Goal: Navigation & Orientation: Understand site structure

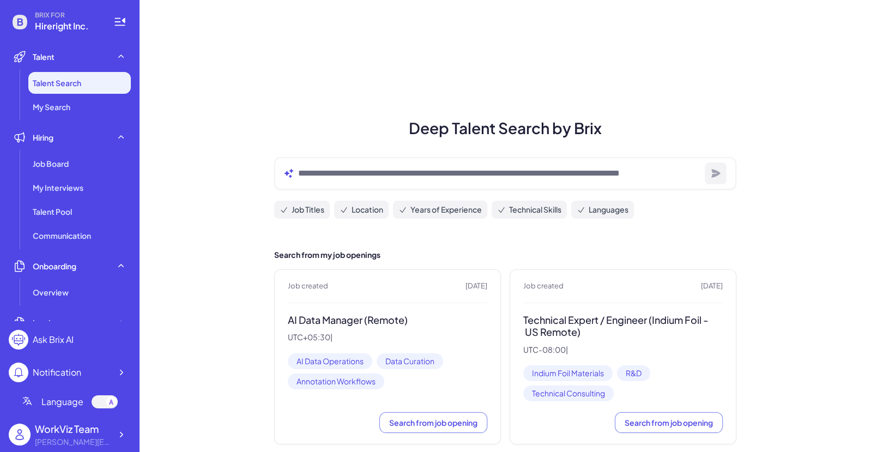
click at [103, 404] on div at bounding box center [105, 401] width 26 height 13
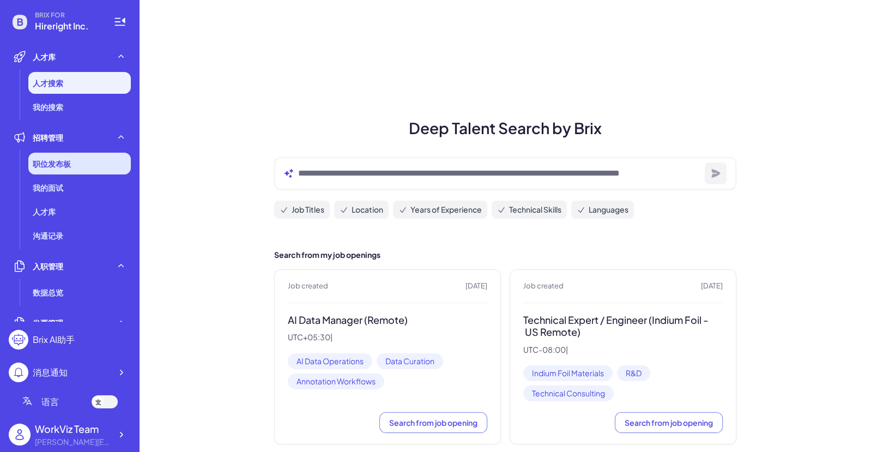
click at [86, 162] on div "职位发布板" at bounding box center [79, 164] width 102 height 22
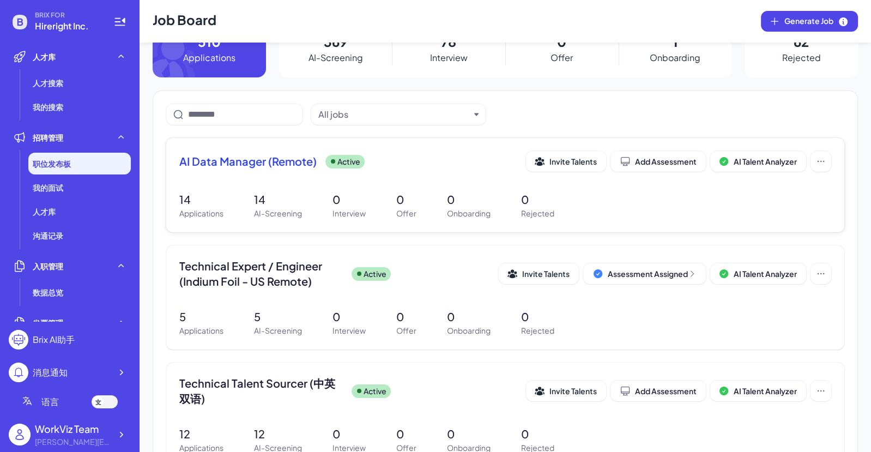
scroll to position [39, 0]
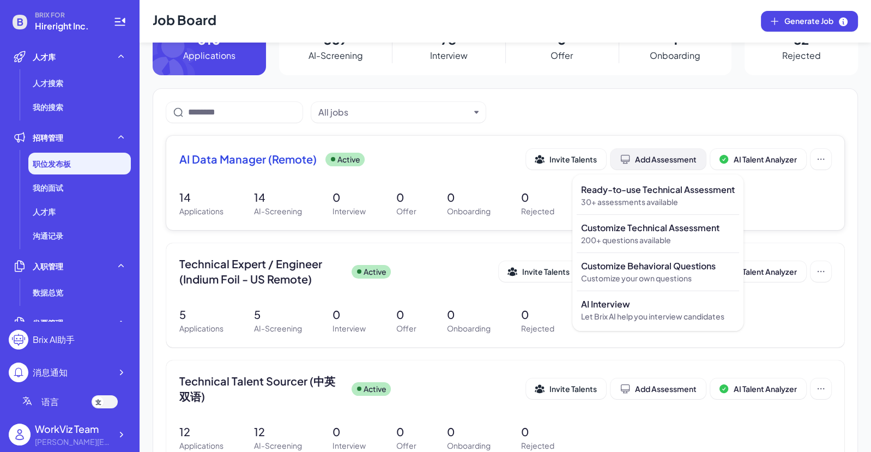
click at [673, 156] on div "Add Assessment" at bounding box center [657, 159] width 77 height 11
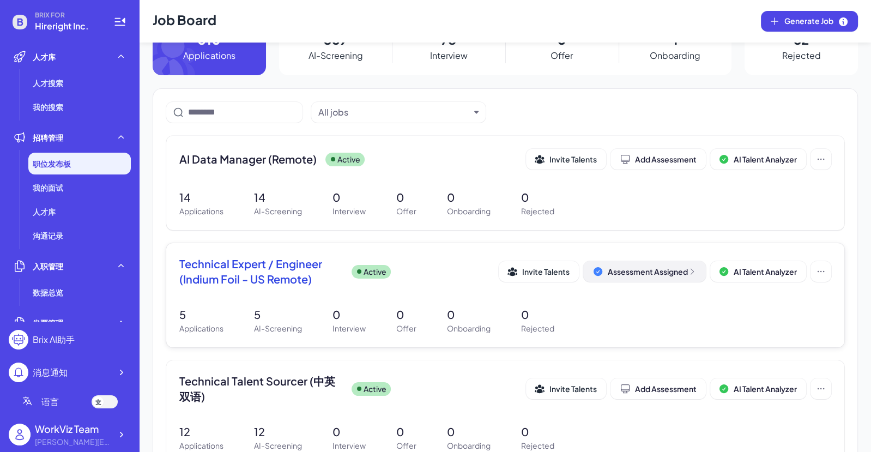
click at [628, 272] on div "Assessment Assigned" at bounding box center [651, 271] width 89 height 11
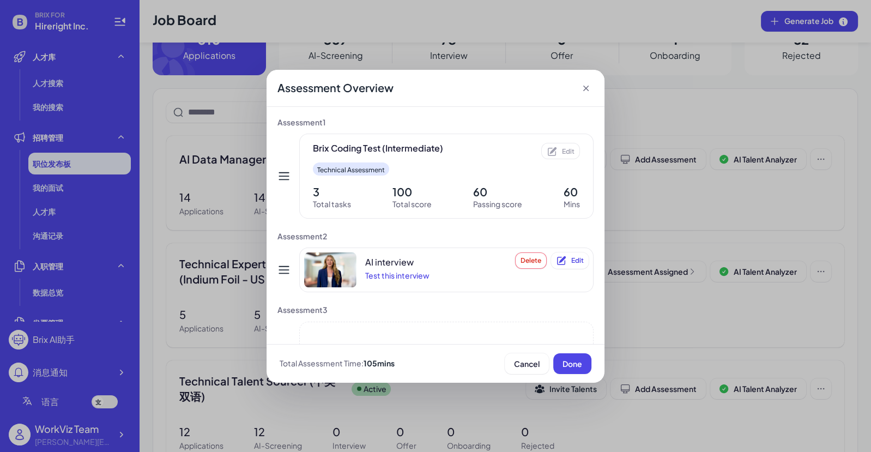
scroll to position [70, 0]
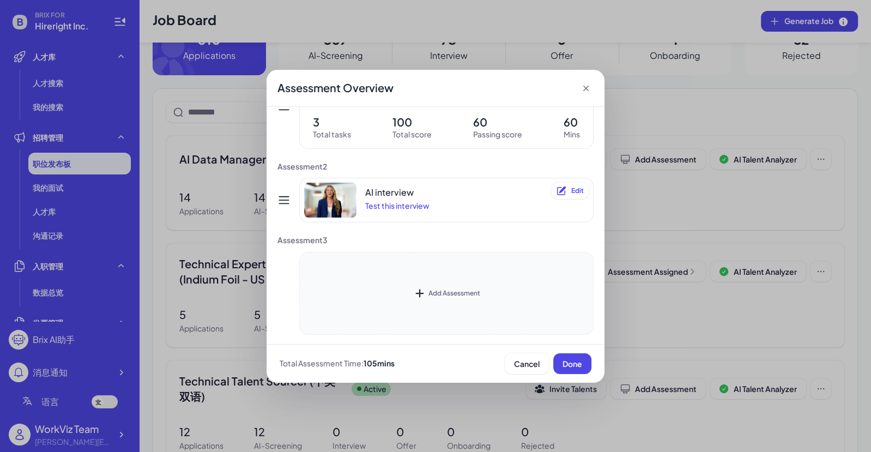
click at [429, 281] on div "Add Assessment" at bounding box center [446, 293] width 294 height 83
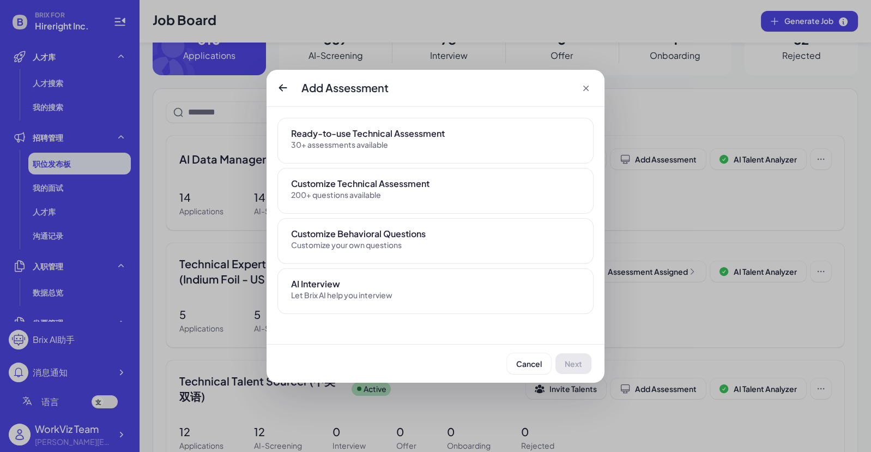
click at [392, 127] on div "Ready-to-use Technical Assessment" at bounding box center [435, 133] width 289 height 13
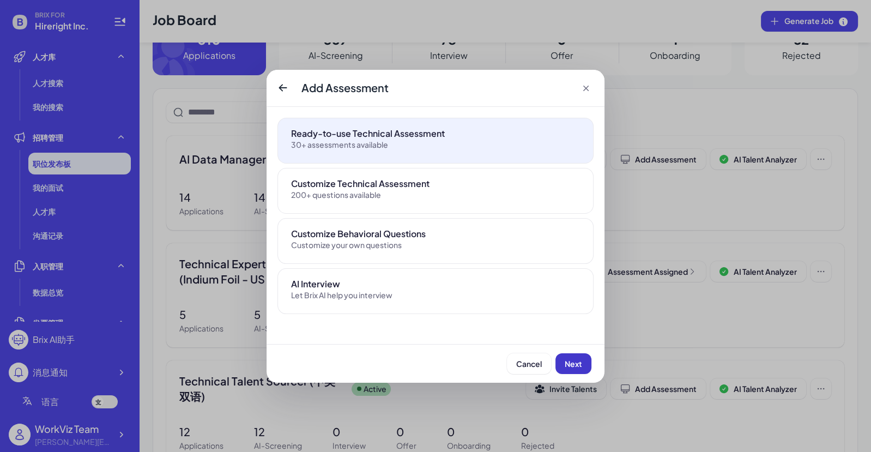
click at [575, 363] on span "Next" at bounding box center [572, 364] width 17 height 10
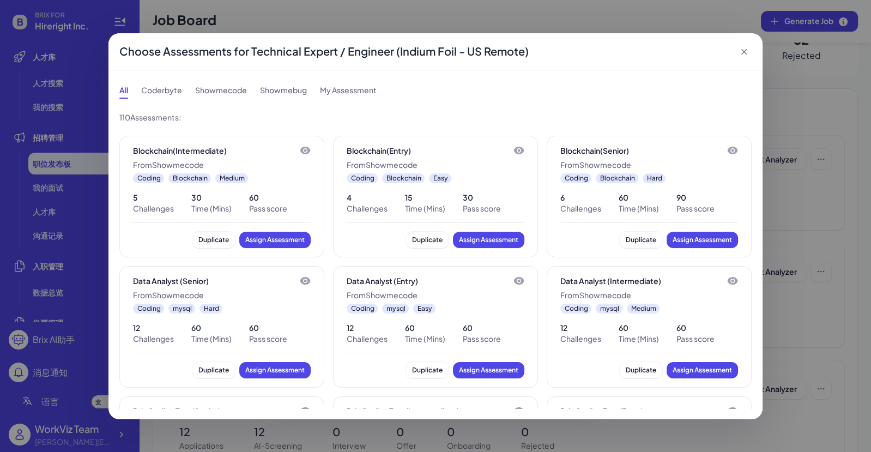
click at [162, 89] on div "Coderbyte" at bounding box center [161, 89] width 41 height 17
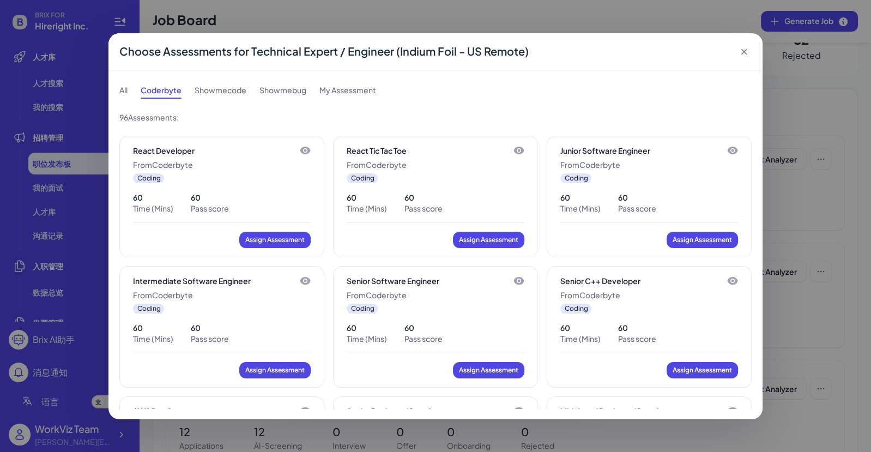
click at [233, 89] on div "Showmecode" at bounding box center [221, 89] width 52 height 17
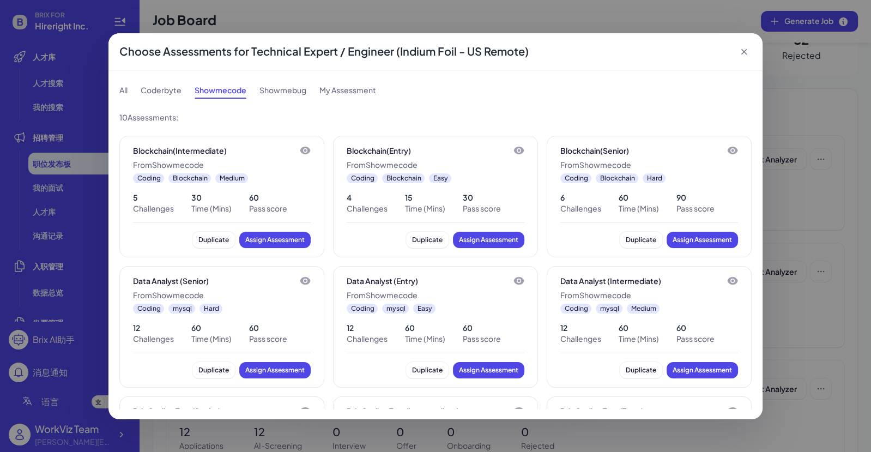
click at [747, 52] on icon at bounding box center [743, 51] width 11 height 11
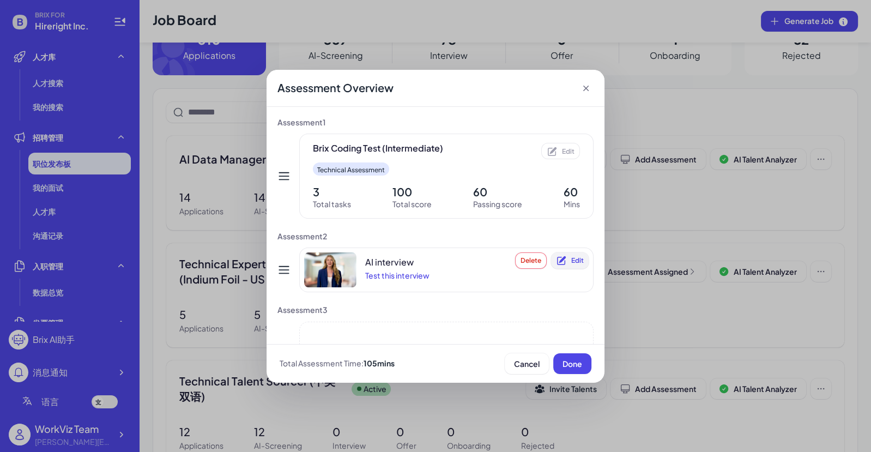
click at [565, 262] on icon at bounding box center [561, 260] width 11 height 11
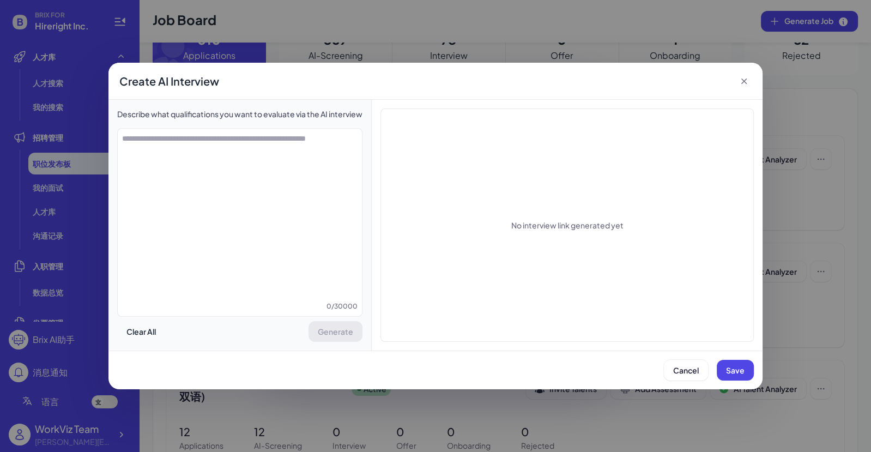
type textarea "**********"
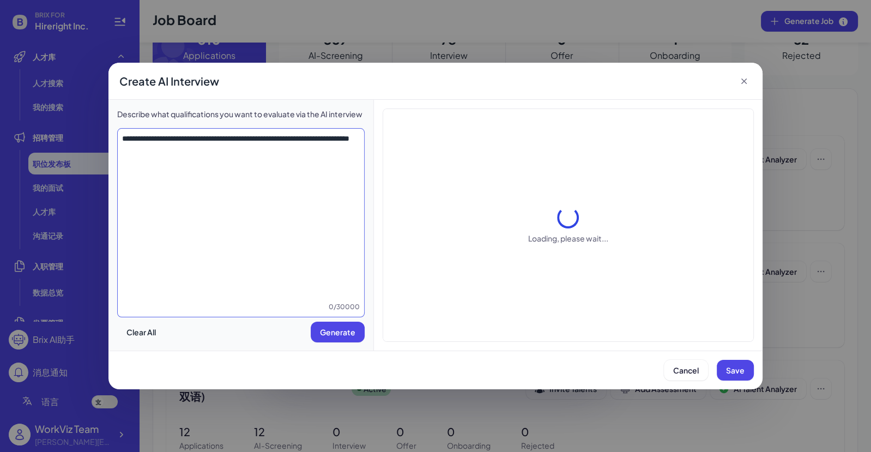
click at [280, 212] on textarea "**********" at bounding box center [241, 217] width 246 height 168
click at [744, 80] on icon at bounding box center [743, 80] width 5 height 5
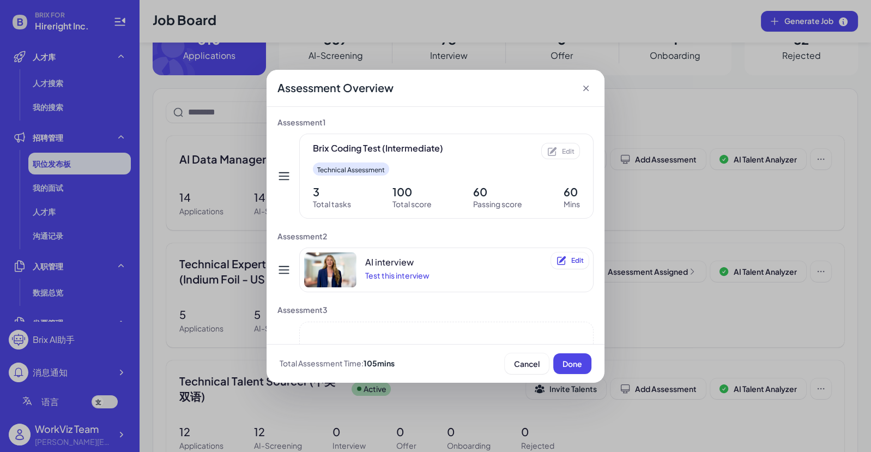
click at [580, 87] on icon at bounding box center [585, 88] width 11 height 11
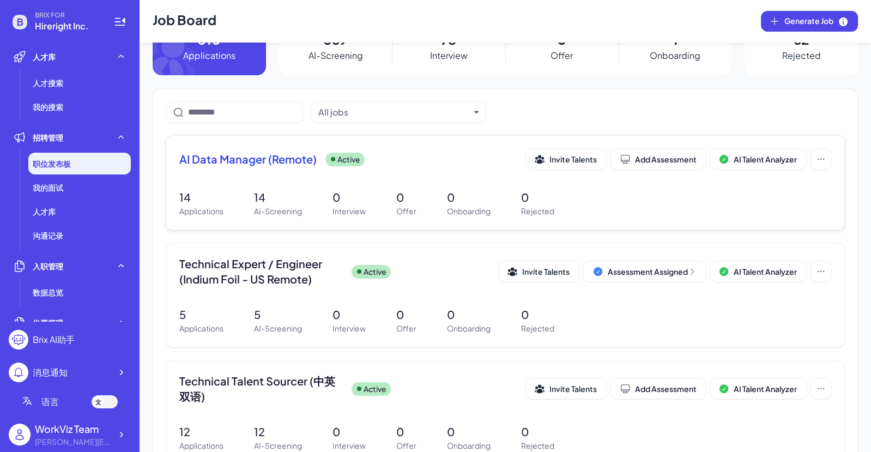
click at [278, 163] on span "AI Data Manager (Remote)" at bounding box center [247, 158] width 137 height 15
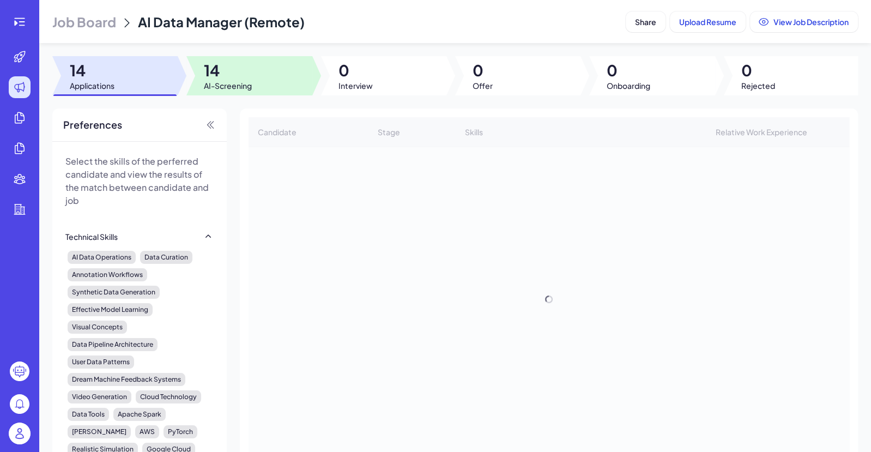
click at [237, 80] on span "14" at bounding box center [228, 70] width 48 height 20
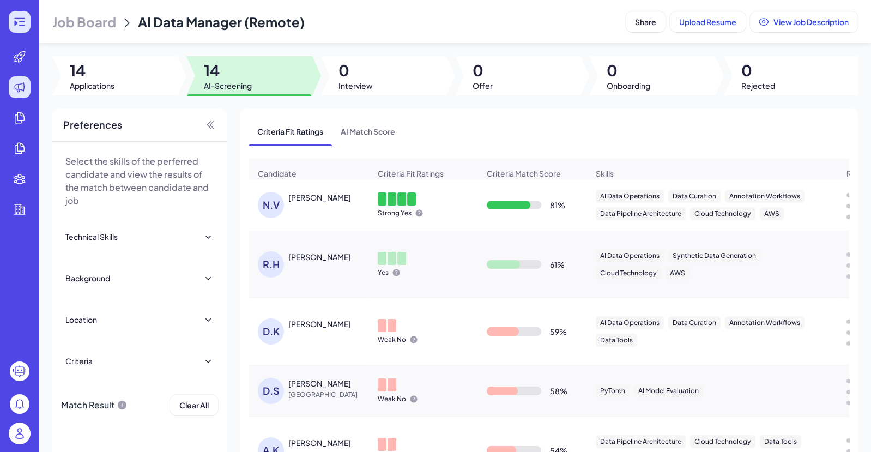
click at [19, 23] on icon at bounding box center [19, 21] width 13 height 13
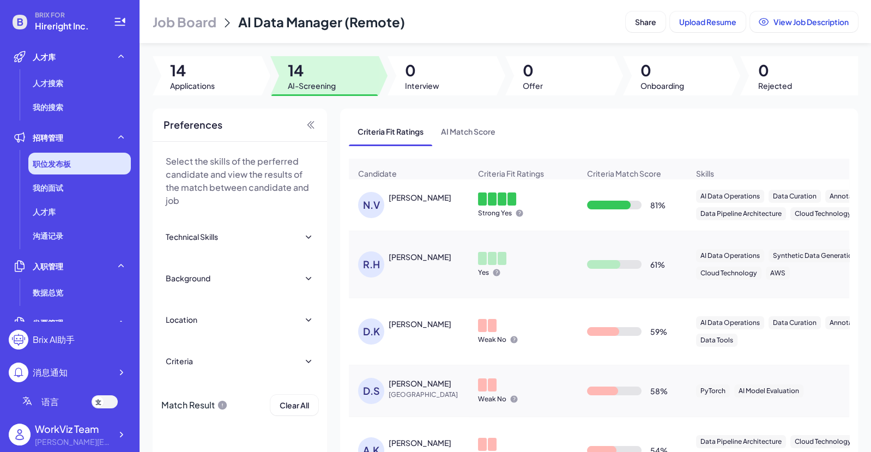
click at [105, 164] on div "职位发布板" at bounding box center [79, 164] width 102 height 22
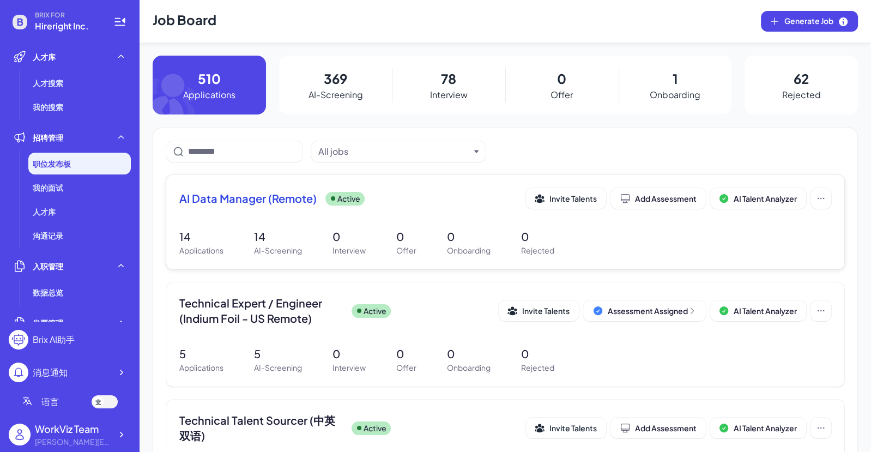
scroll to position [10, 0]
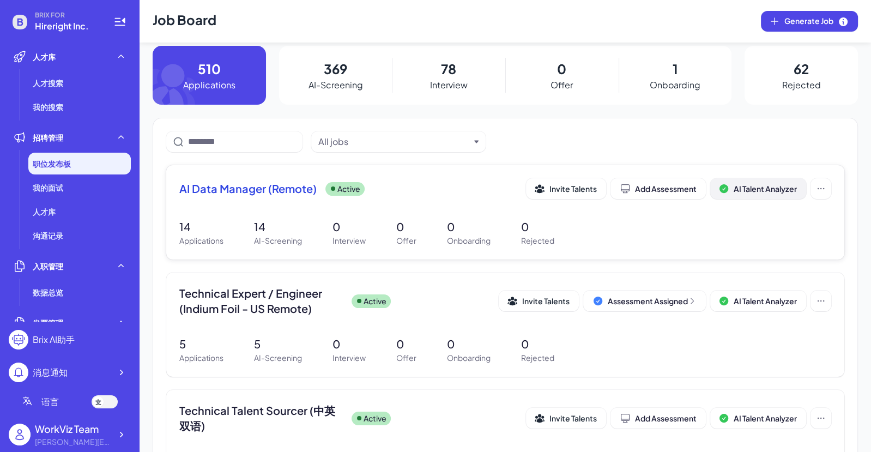
click at [786, 184] on span "AI Talent Analyzer" at bounding box center [764, 189] width 63 height 10
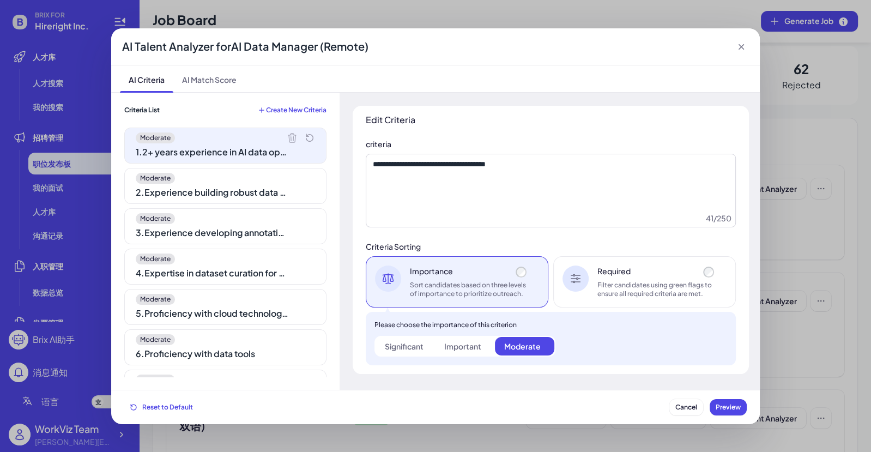
click at [274, 183] on div "Moderate 2 . Experience building robust data pipelines" at bounding box center [225, 186] width 202 height 36
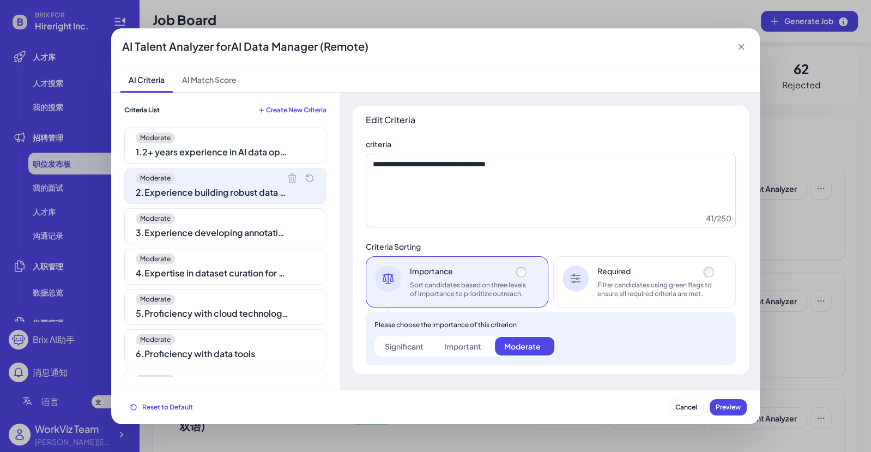
click at [262, 228] on div "3 . Experience developing annotation workflows" at bounding box center [212, 232] width 153 height 13
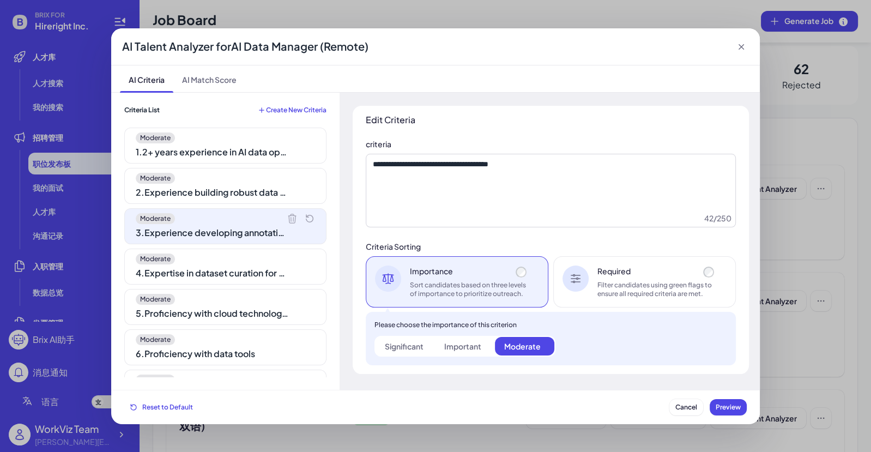
click at [262, 268] on div "4 . Expertise in dataset curation for AI model training" at bounding box center [212, 272] width 153 height 13
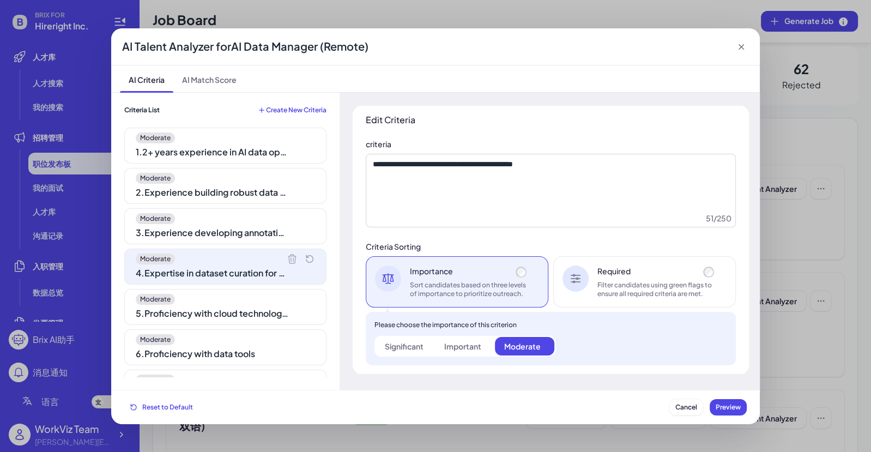
click at [262, 307] on div "5 . Proficiency with cloud technologies" at bounding box center [212, 313] width 153 height 13
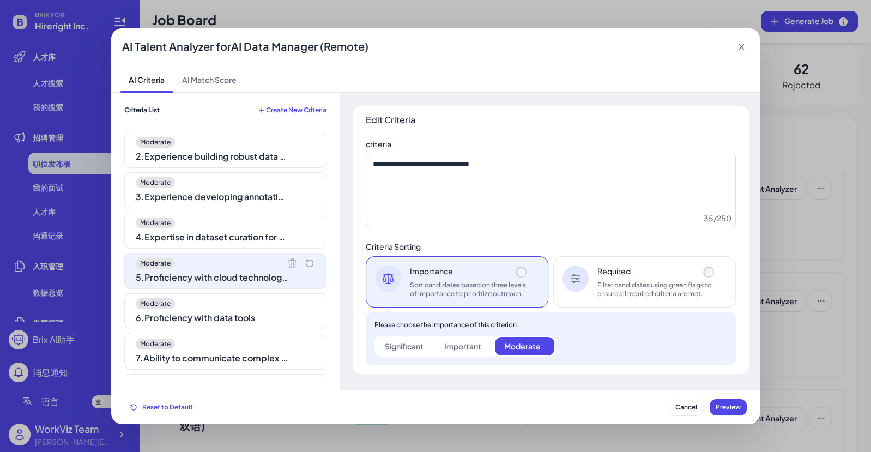
scroll to position [37, 0]
click at [247, 332] on div "Moderate 7 . Ability to communicate complex data concepts to diverse teams" at bounding box center [225, 350] width 202 height 36
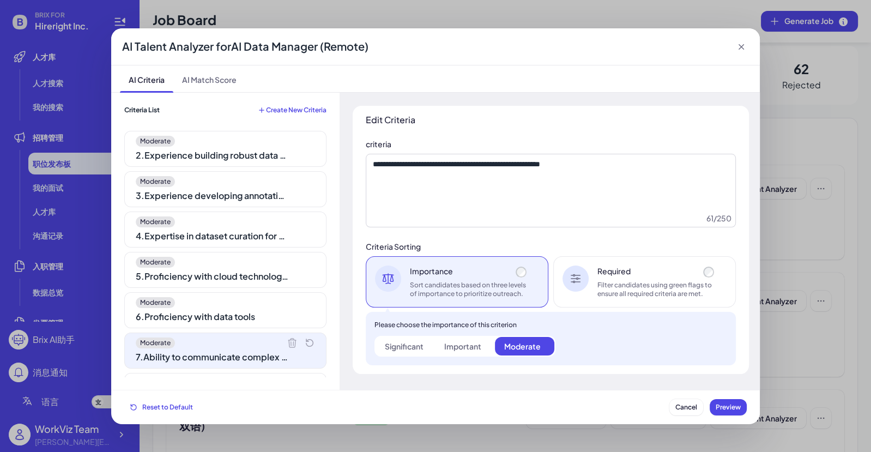
click at [245, 310] on div "6 . Proficiency with data tools" at bounding box center [212, 316] width 153 height 13
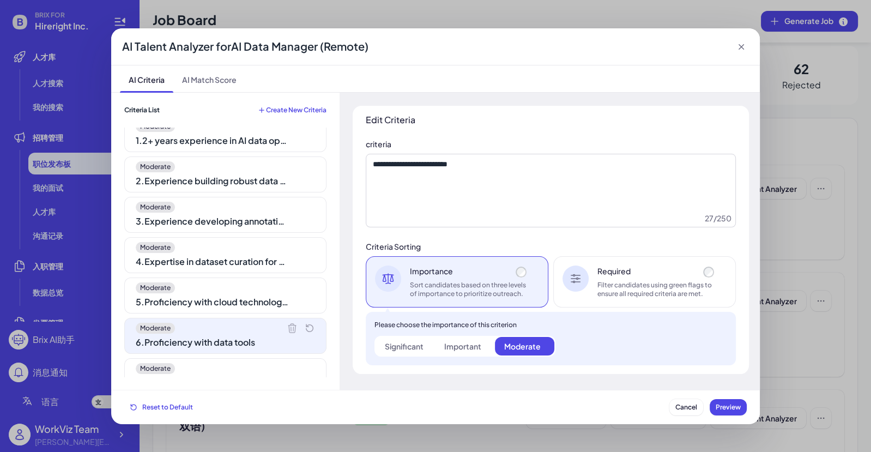
scroll to position [0, 0]
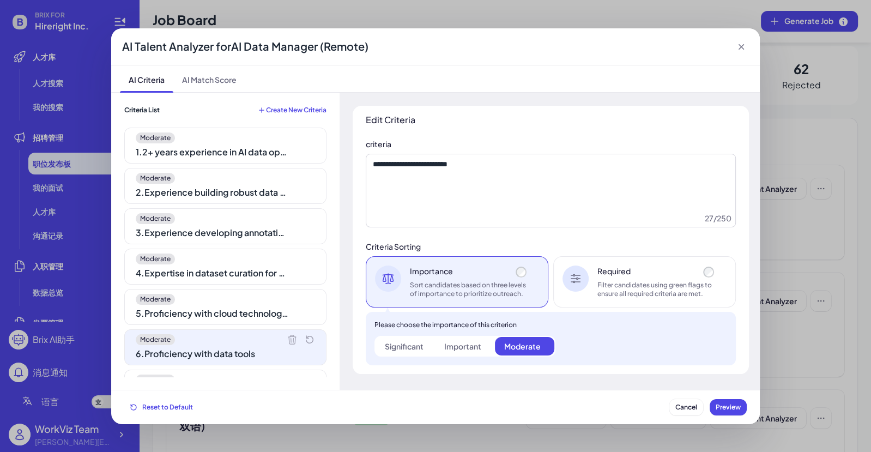
click at [240, 248] on div "Moderate 4 . Expertise in dataset curation for AI model training" at bounding box center [225, 266] width 202 height 36
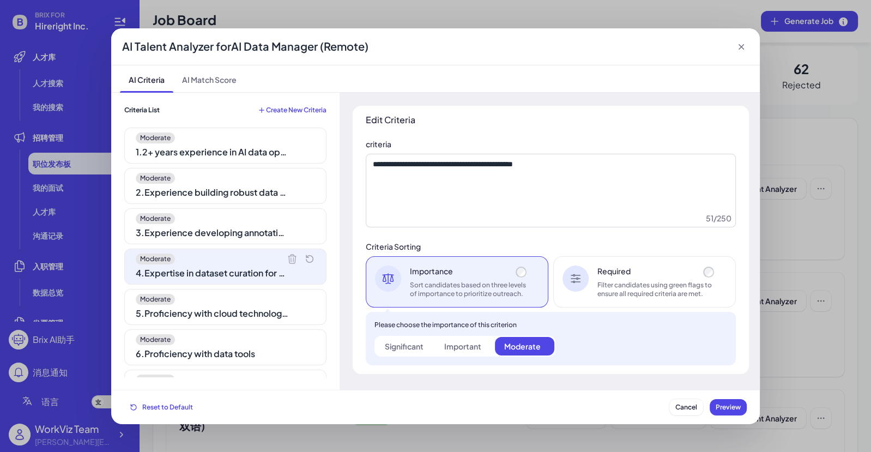
click at [240, 159] on div "Moderate 1 . 2+ years experience in AI data operations" at bounding box center [225, 145] width 202 height 36
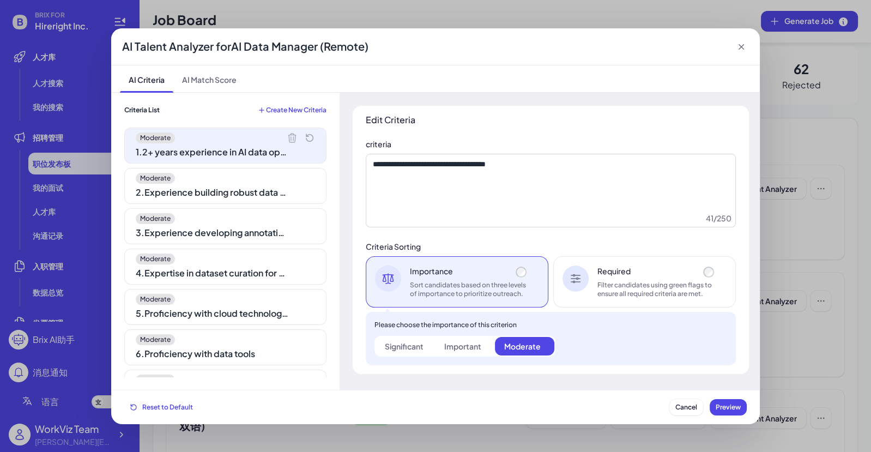
click at [746, 51] on div "AI Talent Analyzer for AI Data Manager (Remote)" at bounding box center [435, 46] width 648 height 37
click at [744, 51] on icon at bounding box center [741, 46] width 11 height 11
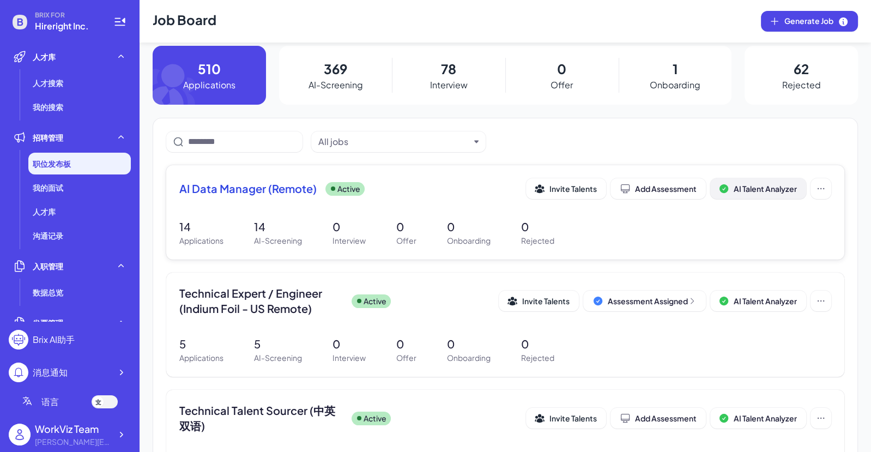
click at [746, 192] on span "AI Talent Analyzer" at bounding box center [764, 189] width 63 height 10
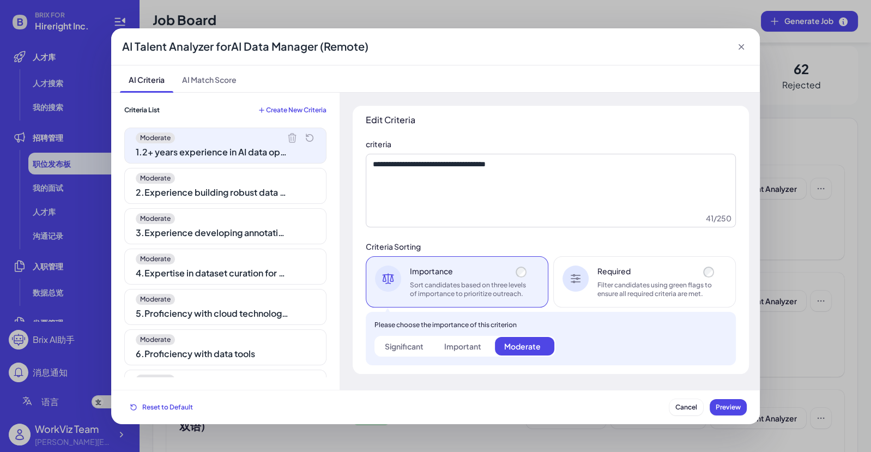
click at [247, 192] on div "2 . Experience building robust data pipelines" at bounding box center [212, 192] width 153 height 13
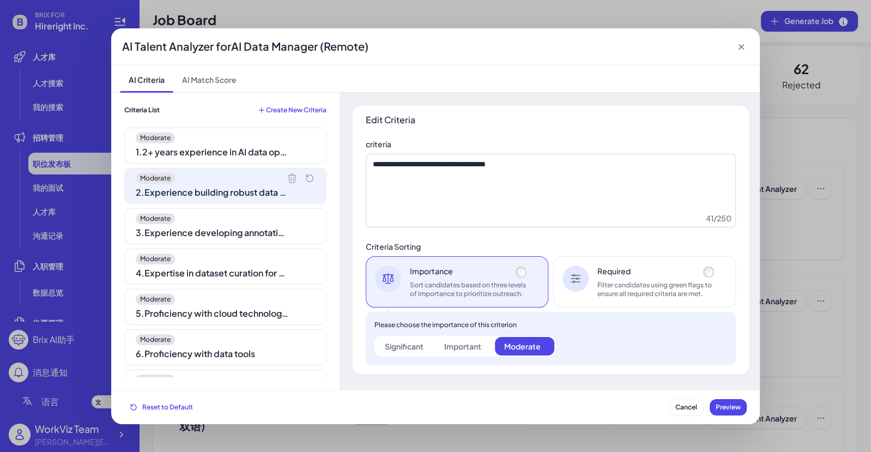
click at [258, 231] on div "3 . Experience developing annotation workflows" at bounding box center [212, 232] width 153 height 13
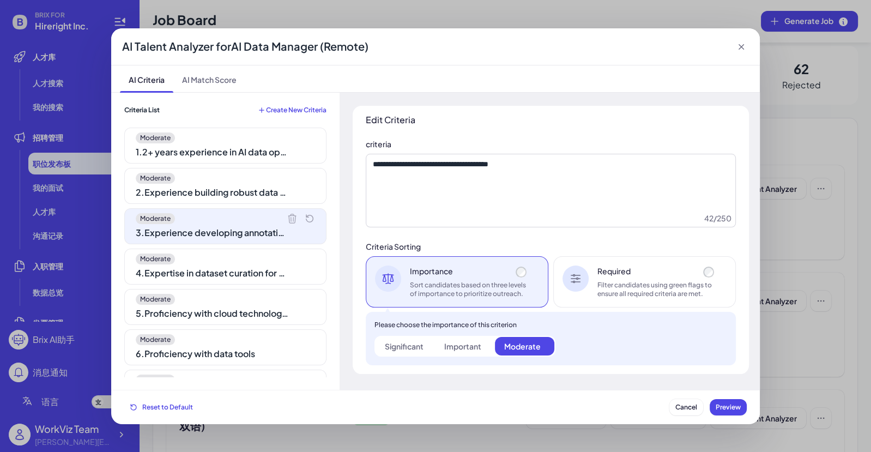
click at [258, 280] on div "Moderate 4 . Expertise in dataset curation for AI model training" at bounding box center [225, 266] width 202 height 36
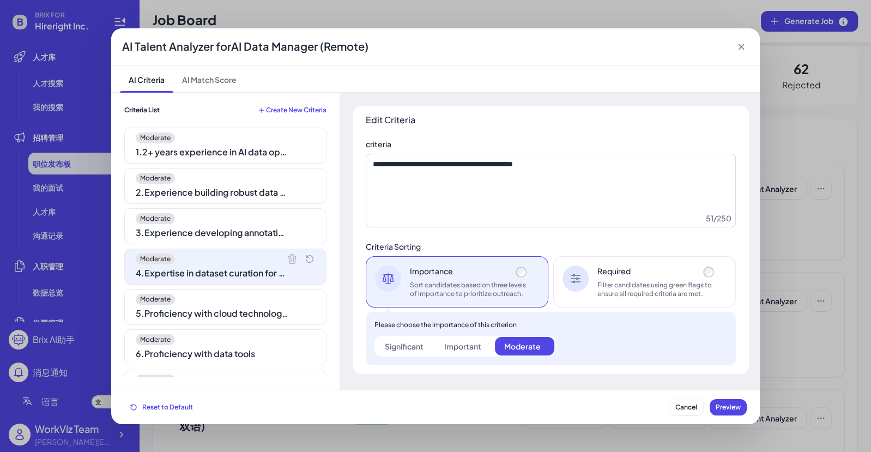
click at [738, 44] on icon at bounding box center [740, 46] width 5 height 5
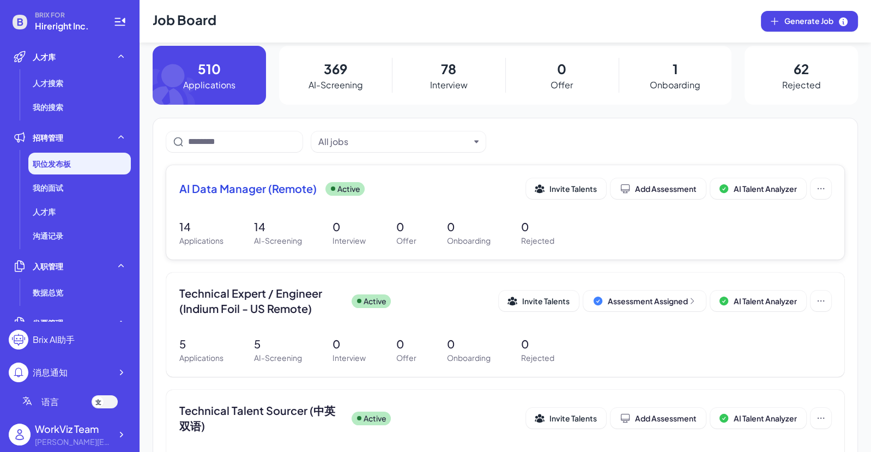
click at [248, 202] on div "AI Data Manager (Remote) Active Invite Talents Add Assessment AI Talent Analyzer" at bounding box center [505, 191] width 652 height 27
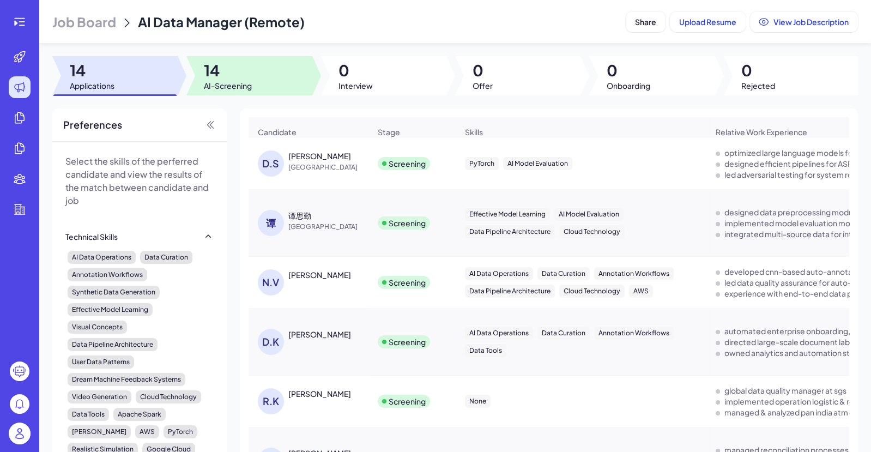
click at [222, 81] on span "AI-Screening" at bounding box center [228, 85] width 48 height 11
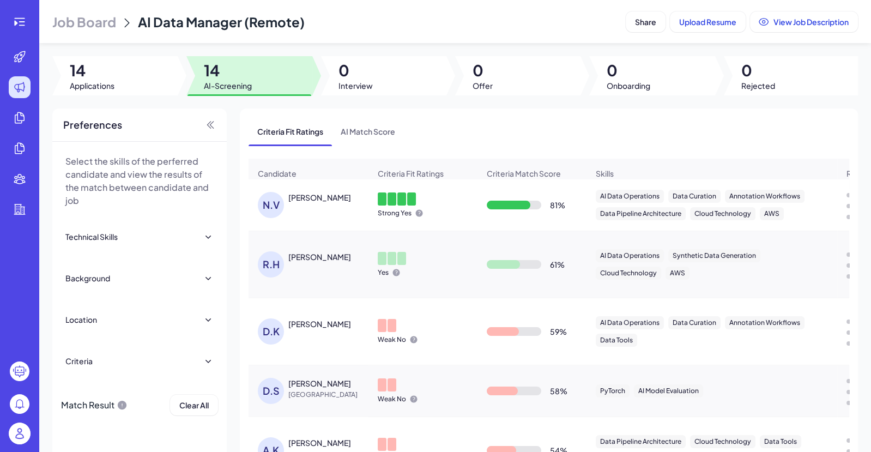
click at [315, 205] on div "N.V [PERSON_NAME]" at bounding box center [314, 205] width 112 height 26
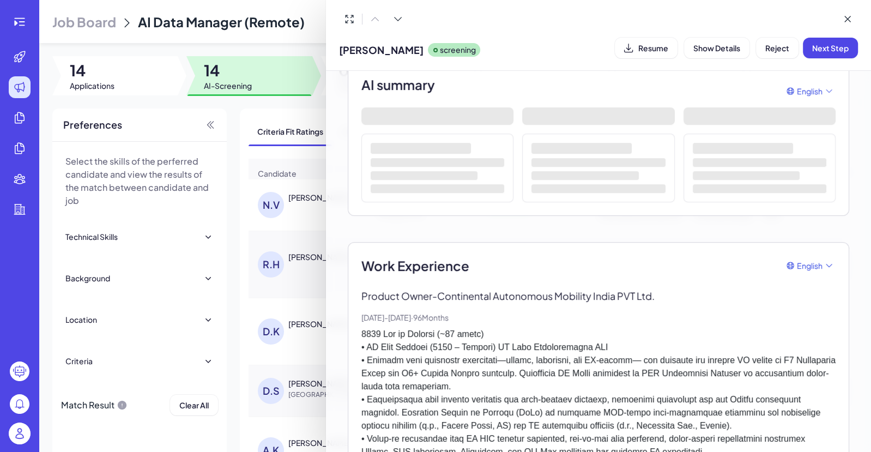
scroll to position [97, 0]
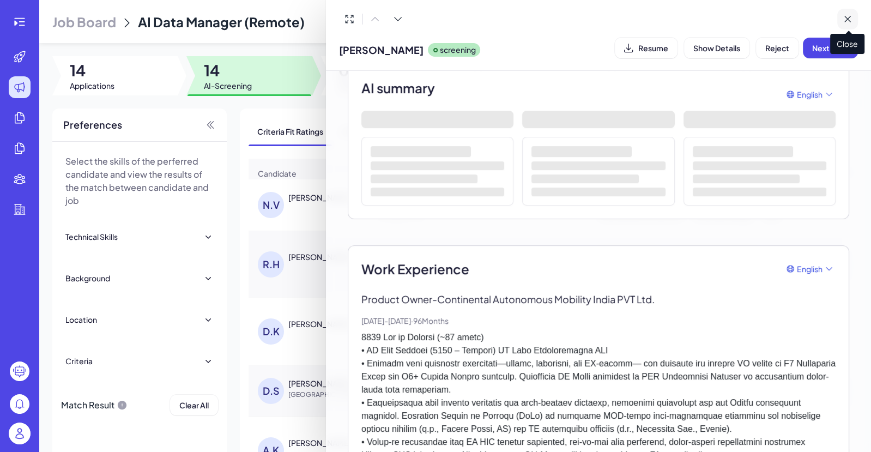
click at [842, 17] on icon at bounding box center [847, 19] width 11 height 11
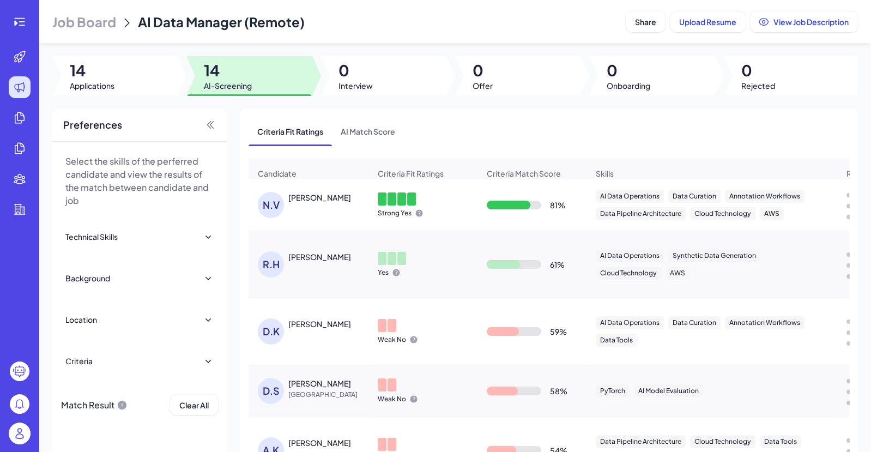
click at [308, 206] on div "N.V [PERSON_NAME]" at bounding box center [314, 205] width 112 height 26
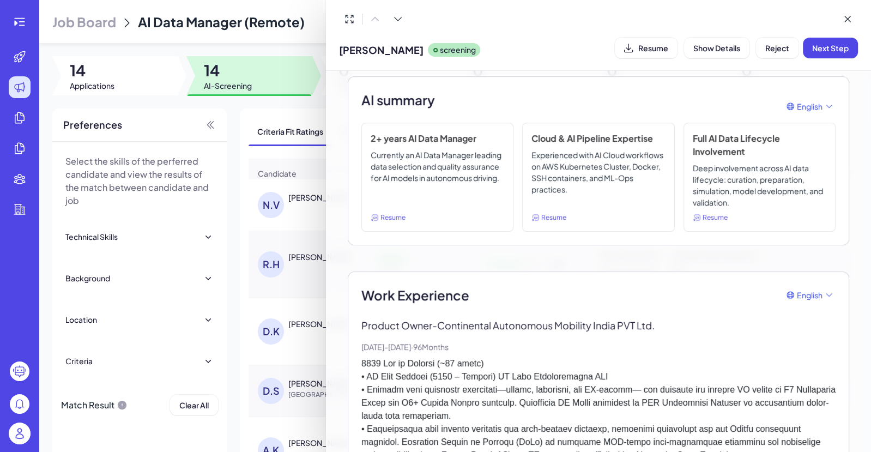
scroll to position [102, 0]
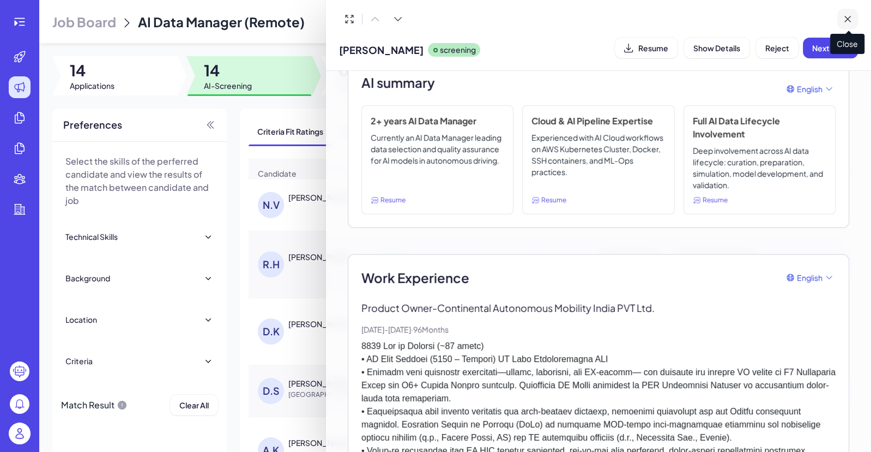
click at [846, 19] on icon at bounding box center [847, 19] width 11 height 11
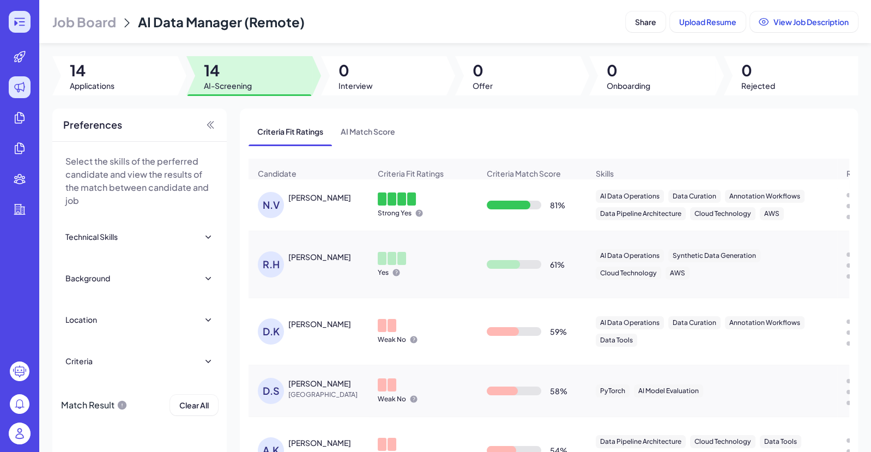
click at [21, 25] on icon at bounding box center [19, 22] width 10 height 8
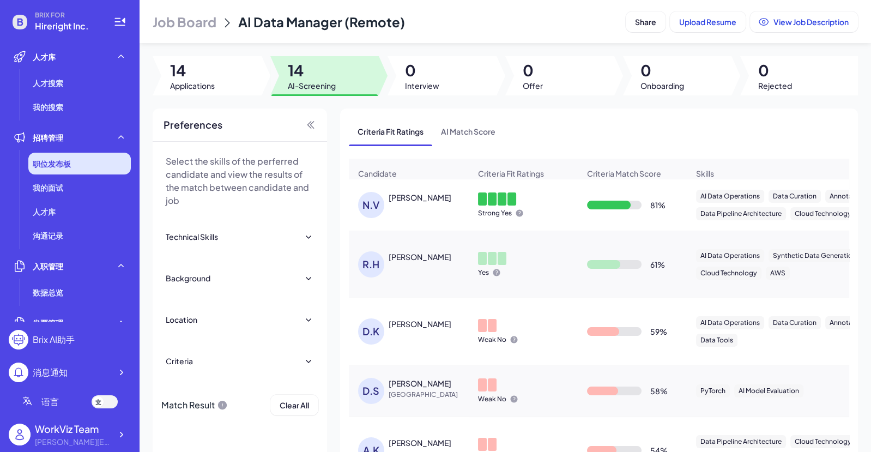
click at [75, 156] on div "职位发布板" at bounding box center [79, 164] width 102 height 22
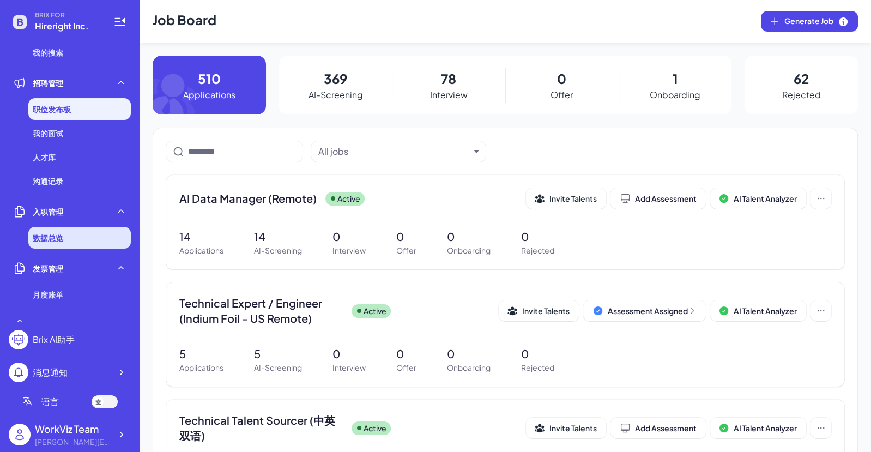
scroll to position [62, 0]
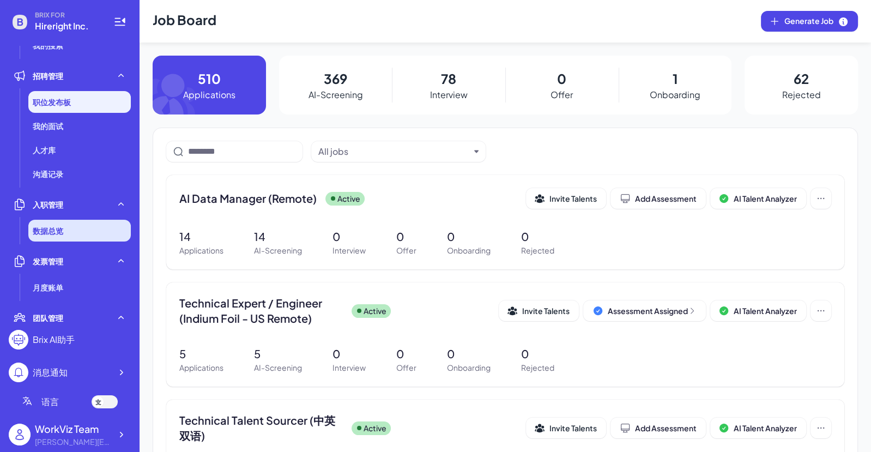
click at [77, 226] on div "数据总览" at bounding box center [79, 231] width 102 height 22
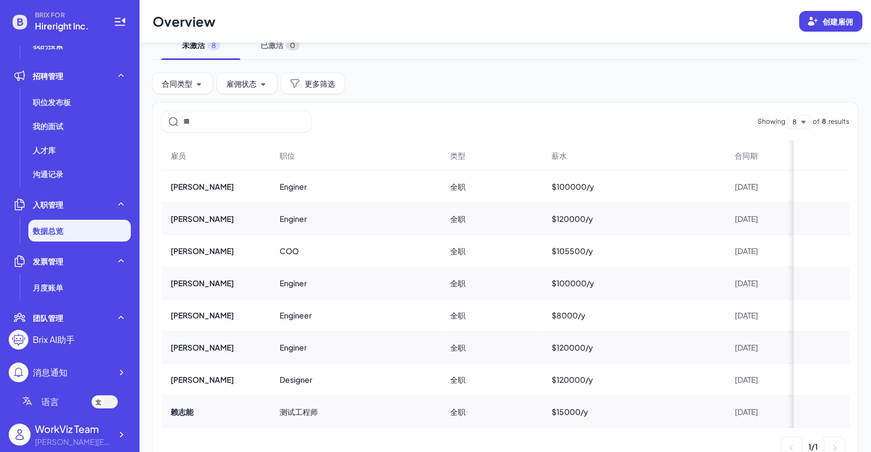
scroll to position [40, 0]
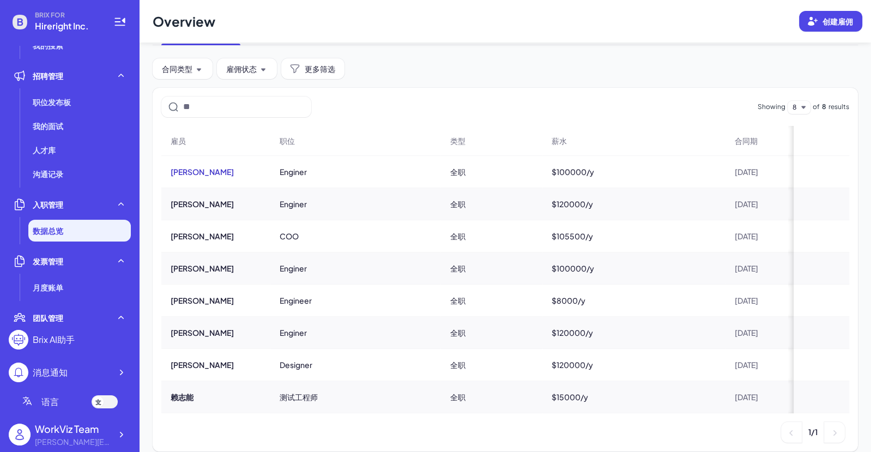
click at [208, 170] on button "[PERSON_NAME]" at bounding box center [202, 171] width 63 height 11
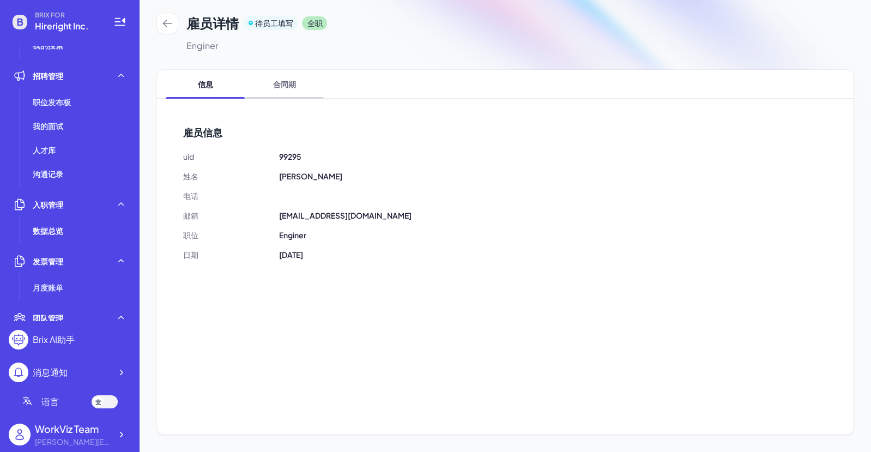
click at [282, 75] on span "合同期" at bounding box center [284, 84] width 79 height 28
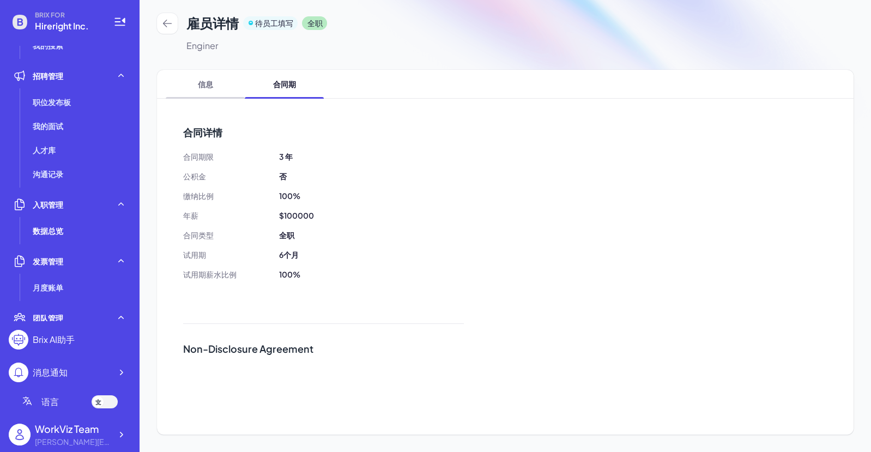
click at [216, 82] on span "信息" at bounding box center [205, 84] width 79 height 28
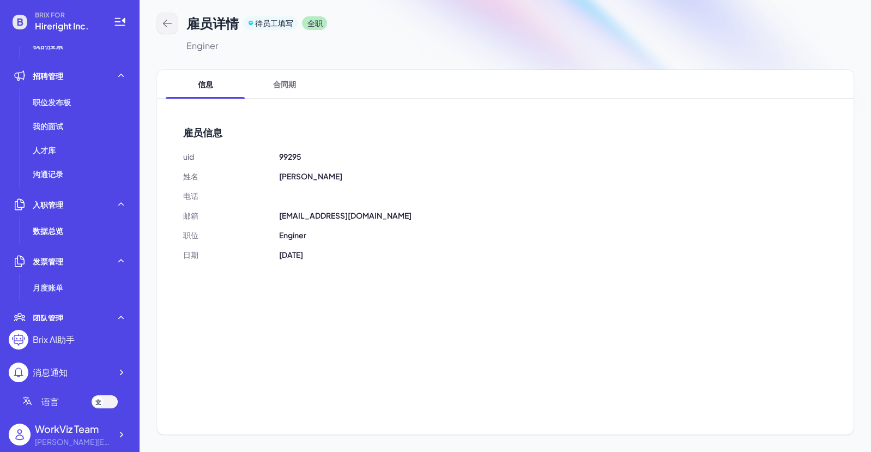
click at [172, 26] on button at bounding box center [167, 23] width 21 height 21
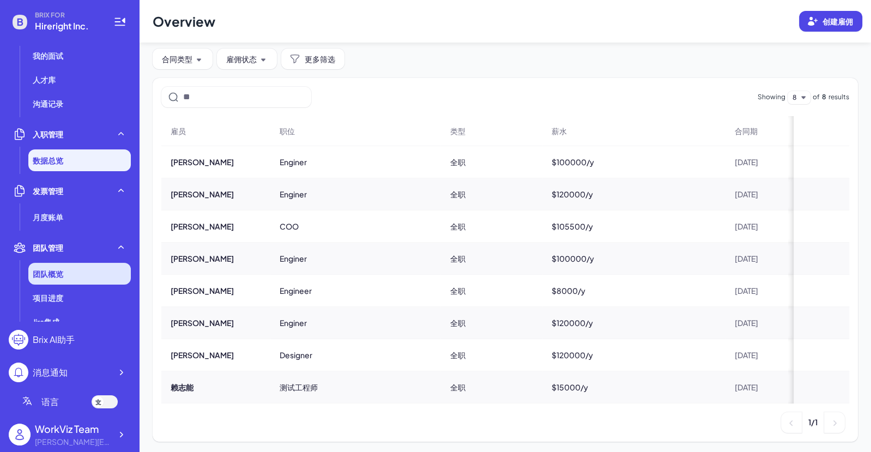
scroll to position [137, 0]
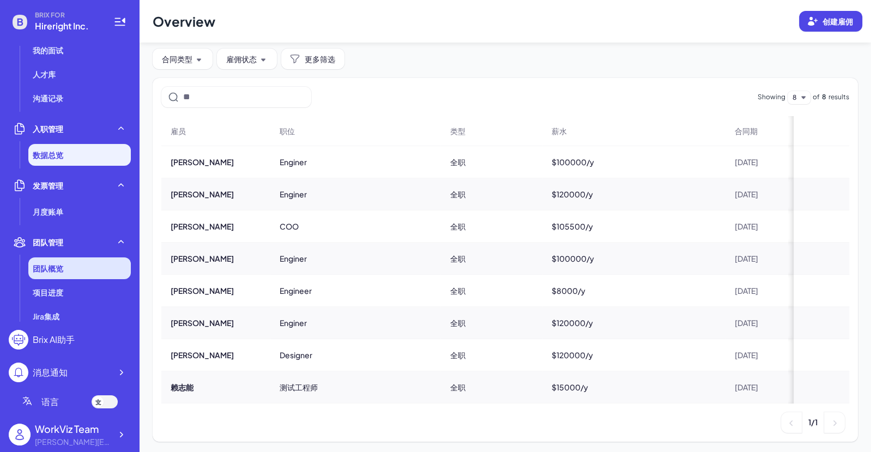
click at [88, 270] on li "团队概览" at bounding box center [79, 268] width 102 height 22
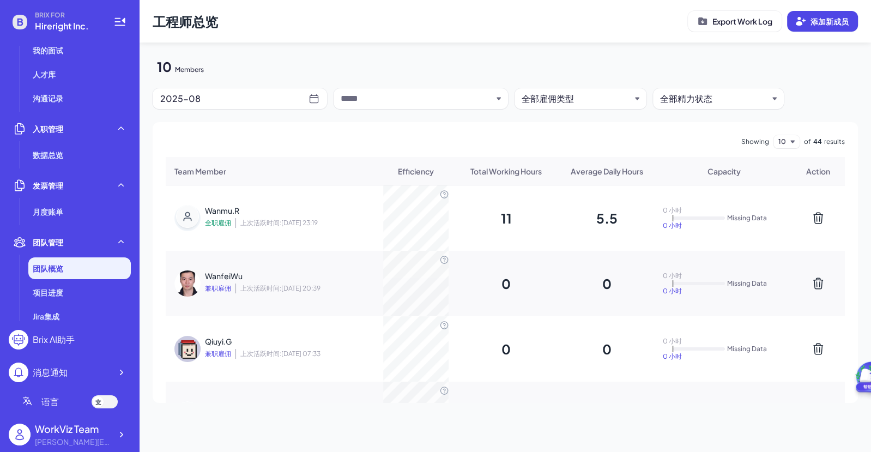
click at [388, 100] on input "text" at bounding box center [416, 98] width 151 height 13
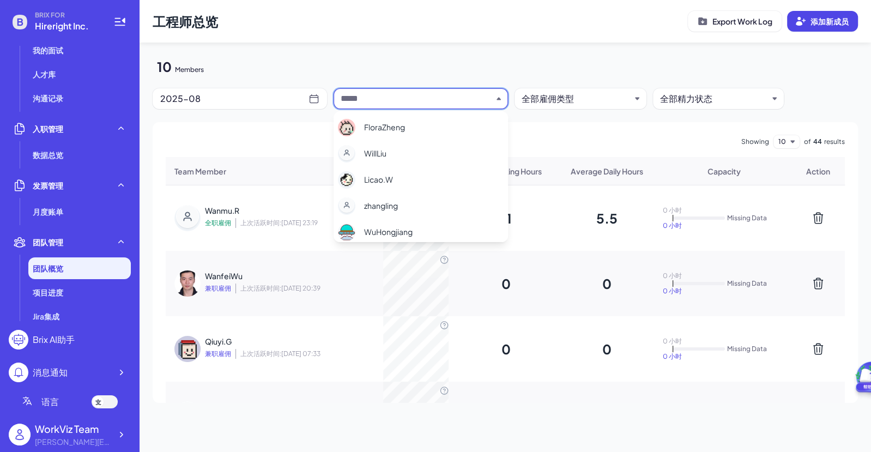
click at [243, 97] on div "2025-08" at bounding box center [234, 98] width 148 height 15
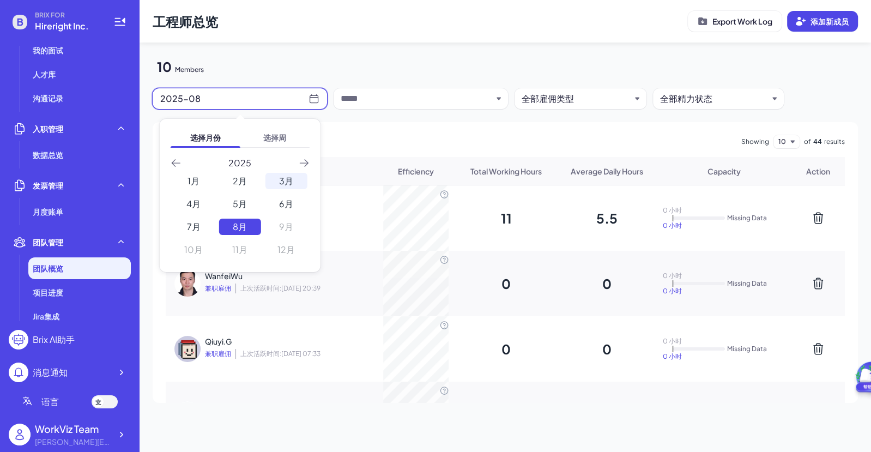
click at [282, 179] on div "3月" at bounding box center [286, 181] width 42 height 16
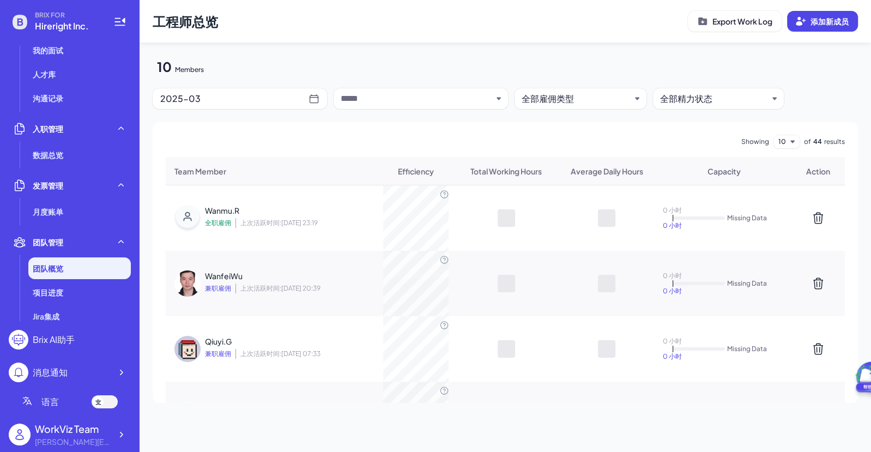
click at [266, 105] on div "2025-03" at bounding box center [234, 98] width 148 height 15
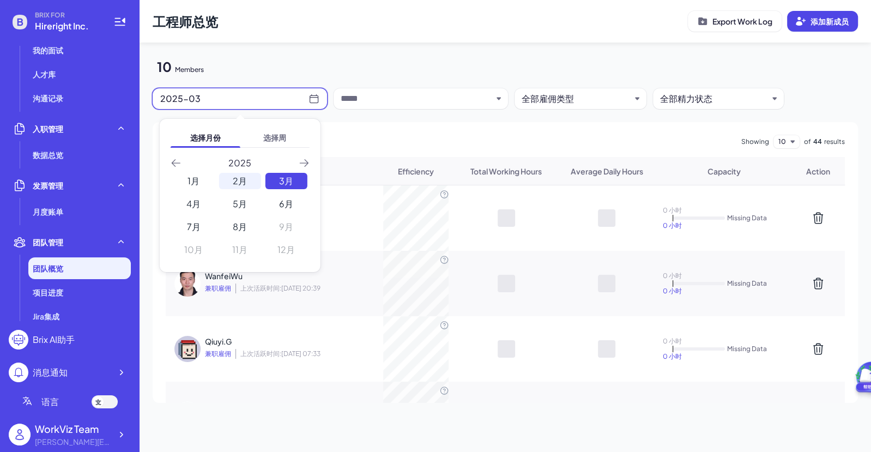
click at [243, 181] on div "2月" at bounding box center [240, 181] width 42 height 16
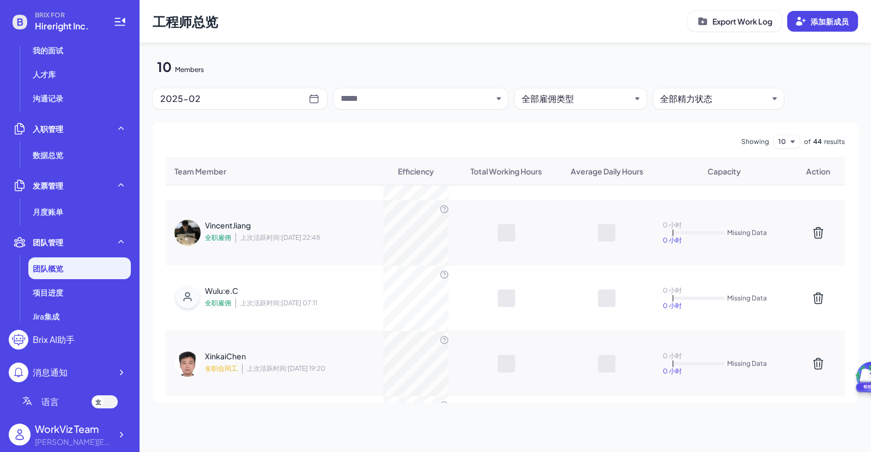
scroll to position [478, 0]
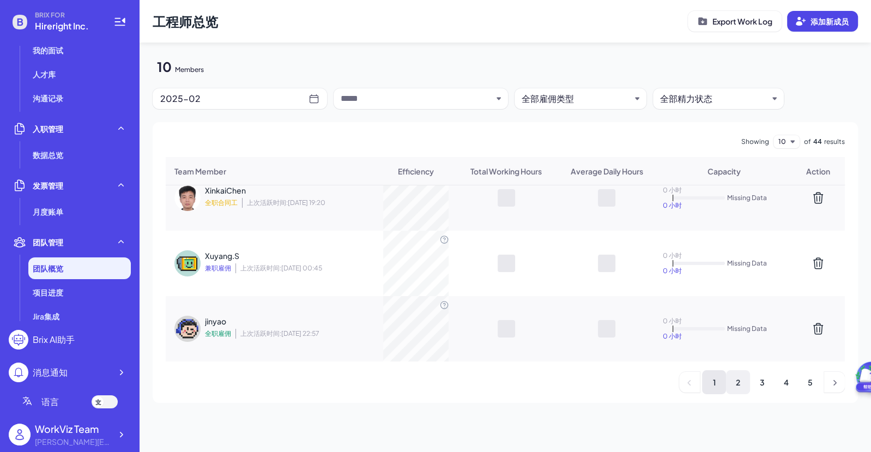
click at [740, 382] on li "2" at bounding box center [738, 382] width 24 height 24
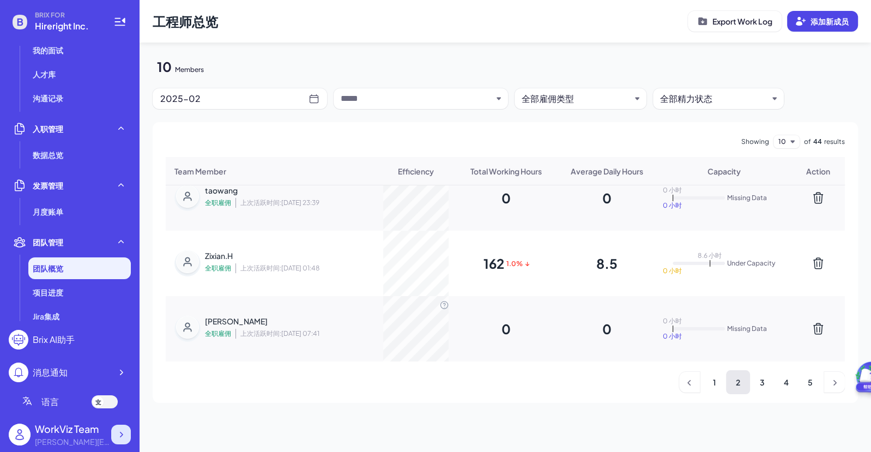
click at [121, 431] on icon at bounding box center [121, 434] width 11 height 11
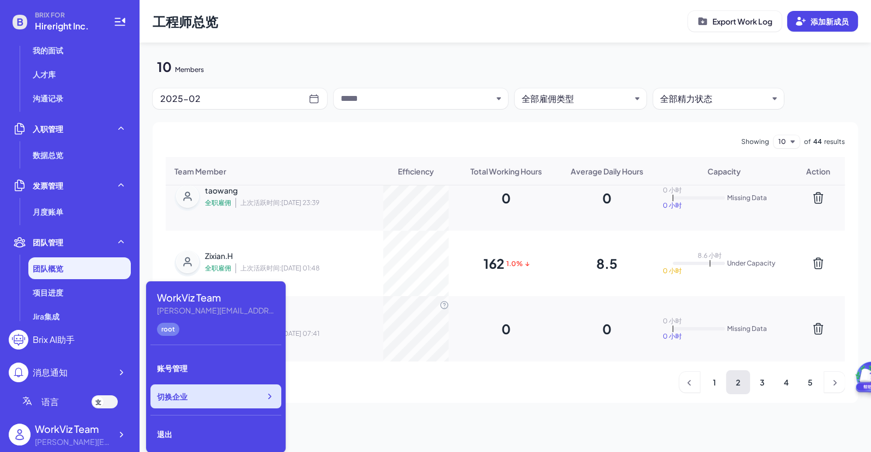
click at [245, 392] on div "切换企业" at bounding box center [215, 396] width 131 height 24
click at [503, 399] on div "WENQINGXIE 全职合同工 上次活跃时间: [DATE] 21:30 0 0 0 小时 0 小时 Missing Data Peng.G 全职雇佣 上次…" at bounding box center [505, 293] width 679 height 217
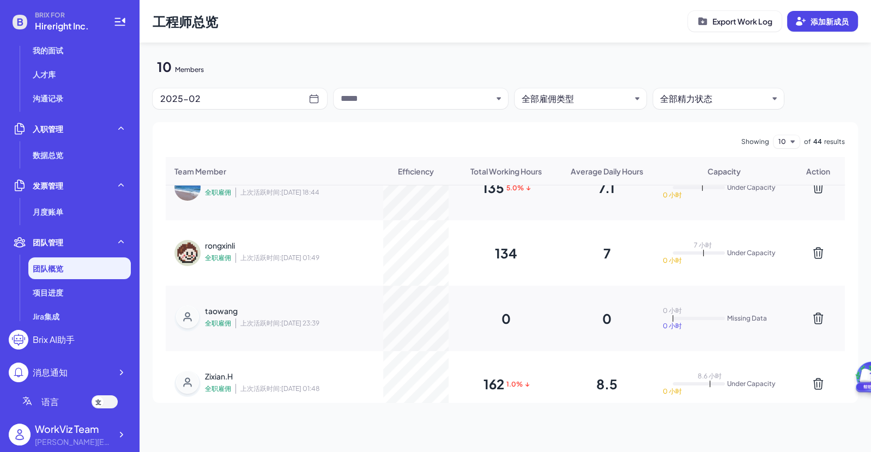
scroll to position [336, 0]
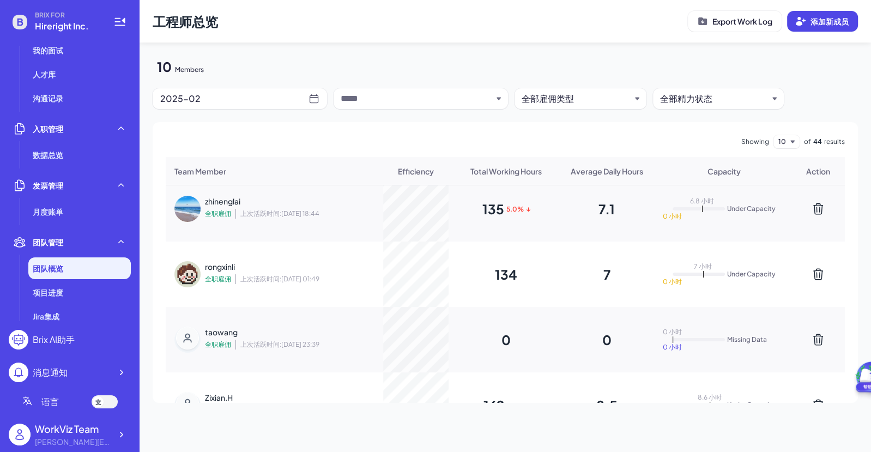
click at [232, 264] on div "rongxinli" at bounding box center [276, 266] width 142 height 11
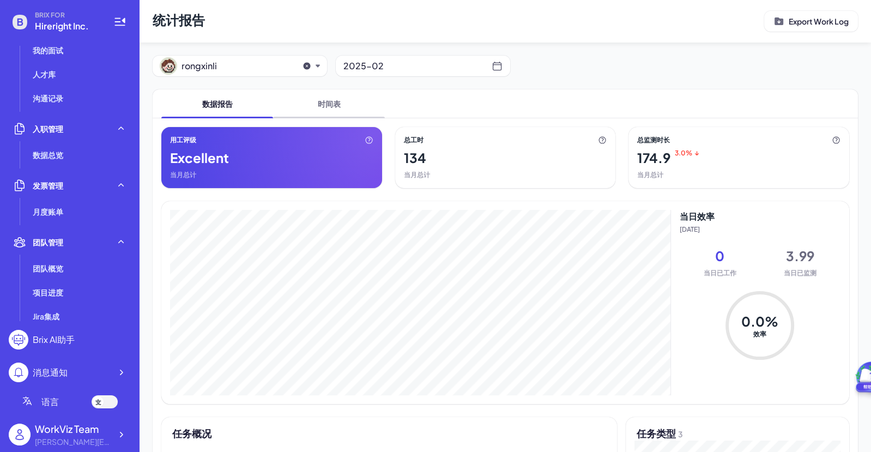
click at [324, 107] on span "时间表" at bounding box center [329, 103] width 112 height 28
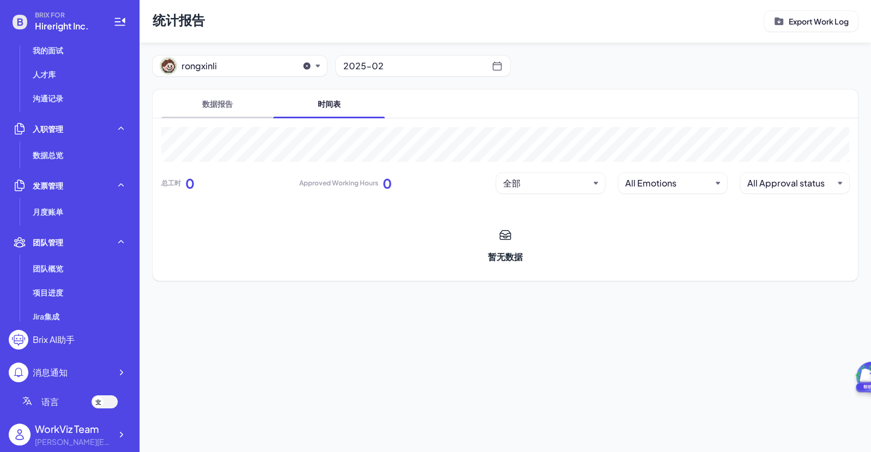
click at [223, 103] on span "数据报告" at bounding box center [217, 103] width 112 height 28
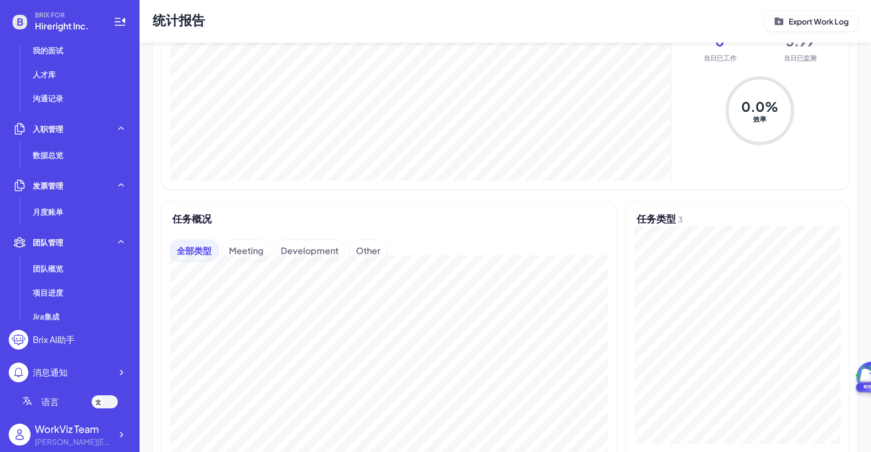
scroll to position [162, 0]
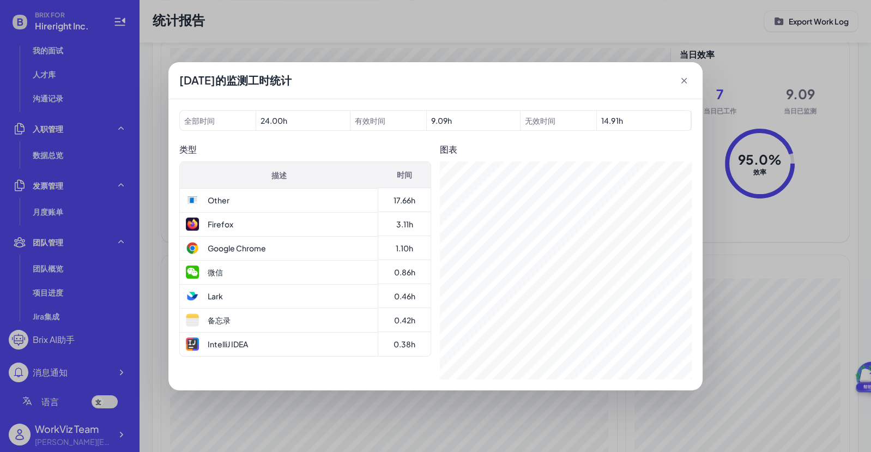
click at [684, 81] on icon at bounding box center [683, 80] width 5 height 5
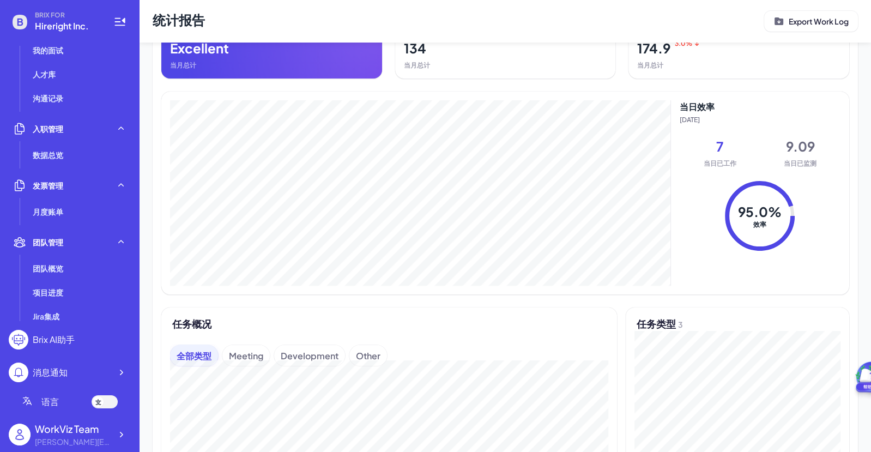
scroll to position [0, 0]
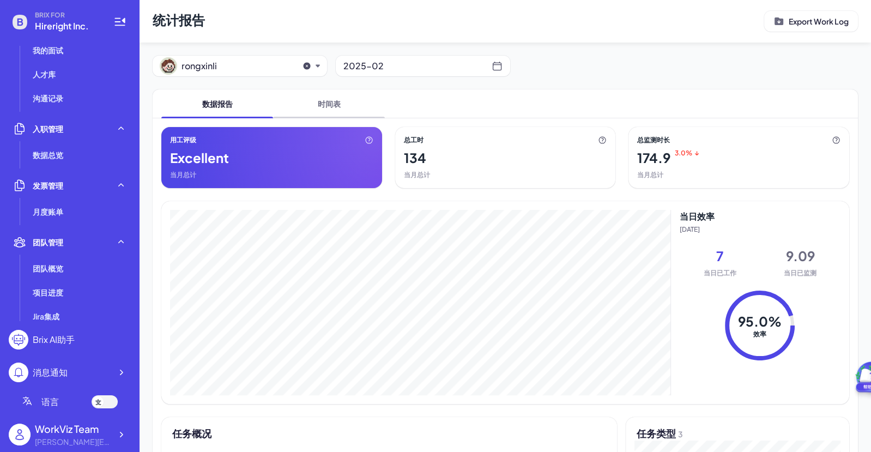
click at [343, 111] on span "时间表" at bounding box center [329, 103] width 112 height 28
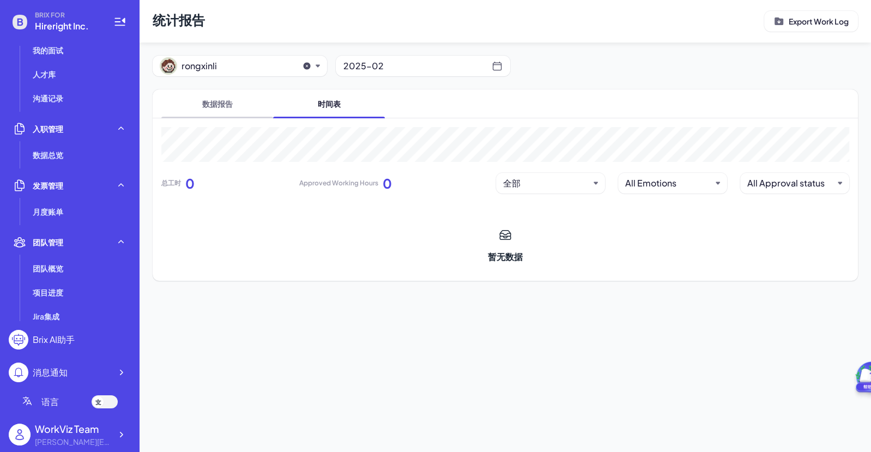
click at [231, 107] on span "数据报告" at bounding box center [217, 103] width 112 height 28
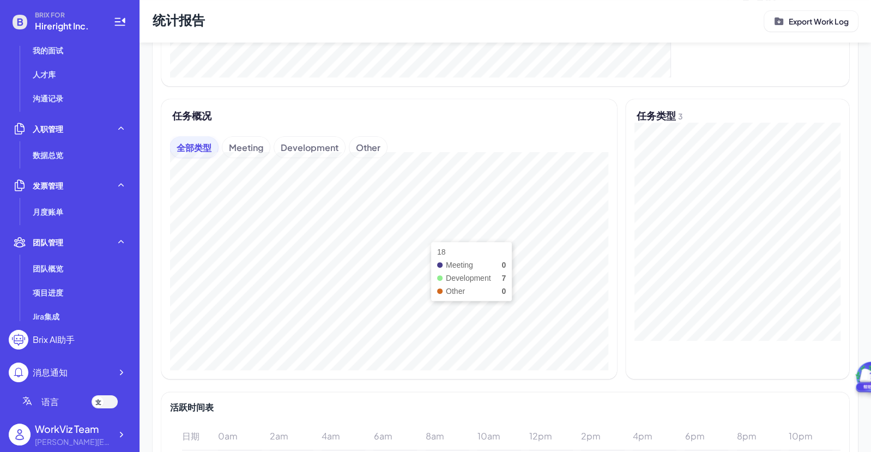
scroll to position [318, 0]
click at [248, 148] on div "Meeting" at bounding box center [245, 146] width 47 height 21
click at [268, 143] on div "Meeting" at bounding box center [245, 146] width 47 height 21
click at [322, 143] on div "Development" at bounding box center [309, 146] width 71 height 21
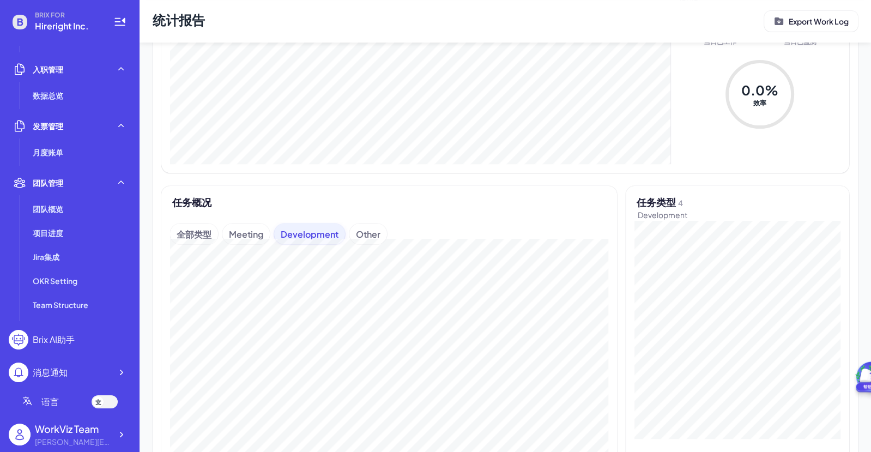
scroll to position [220, 0]
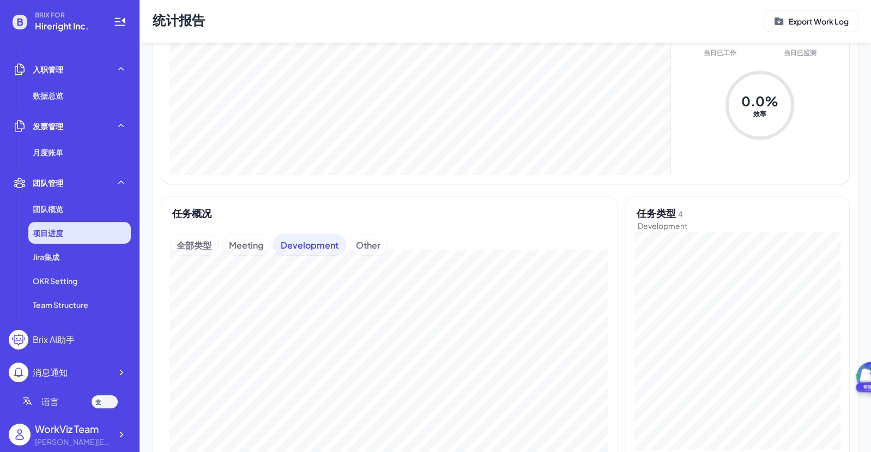
click at [78, 226] on li "项目进度" at bounding box center [79, 233] width 102 height 22
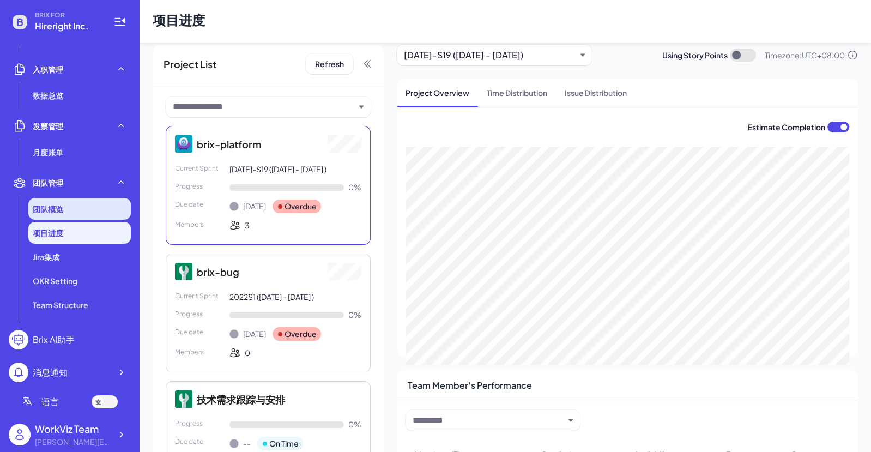
click at [90, 206] on li "团队概览" at bounding box center [79, 209] width 102 height 22
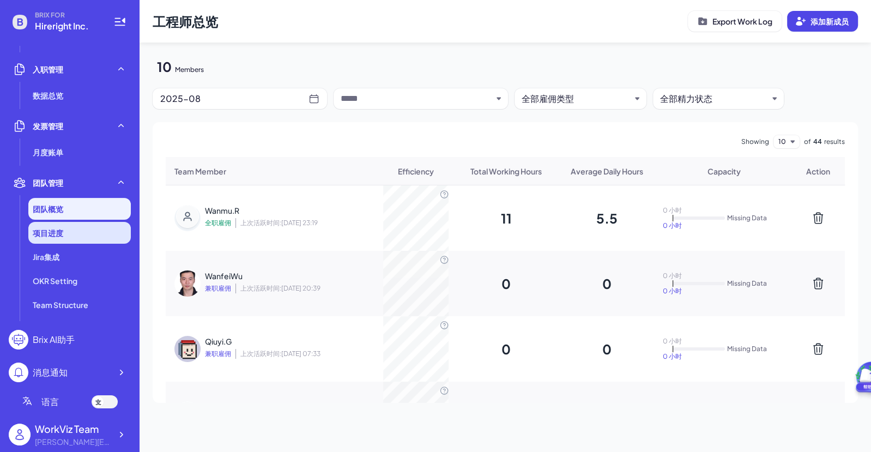
click at [92, 236] on li "项目进度" at bounding box center [79, 233] width 102 height 22
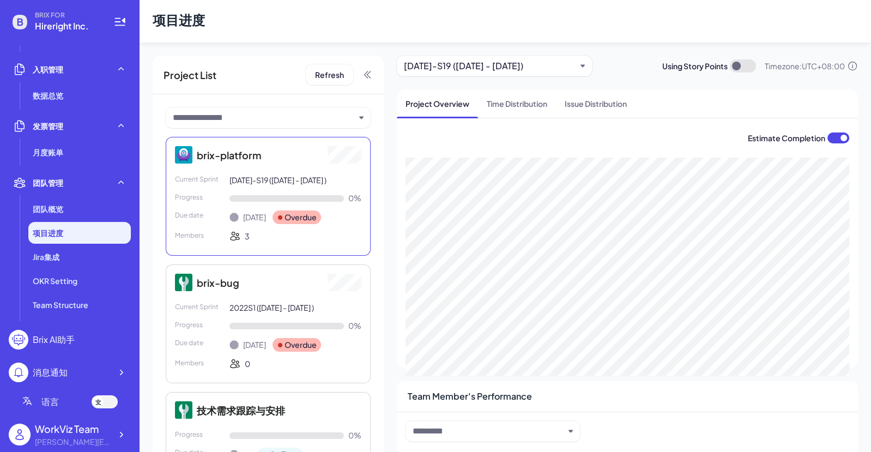
click at [582, 71] on div "[DATE]-S19 ([DATE] - [DATE])" at bounding box center [494, 66] width 195 height 21
click at [569, 68] on div "[DATE]-S19 ([DATE] - [DATE])" at bounding box center [490, 65] width 172 height 13
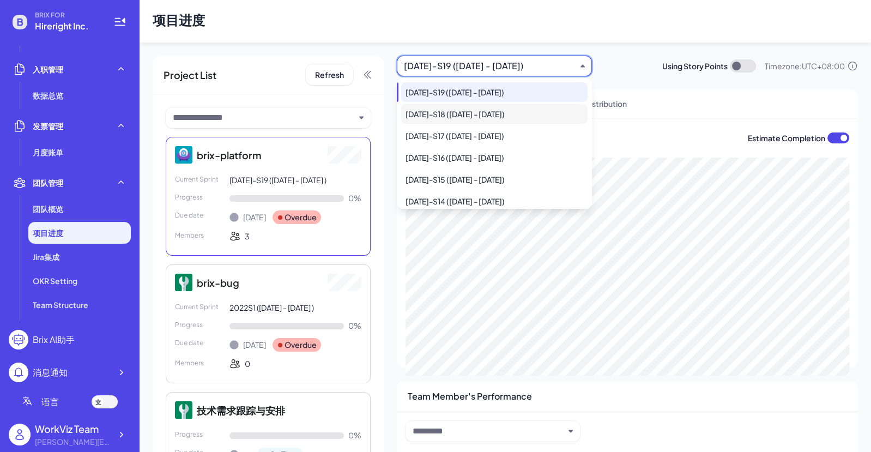
click at [539, 111] on div "[DATE]-S18 ([DATE] - [DATE])" at bounding box center [494, 114] width 186 height 20
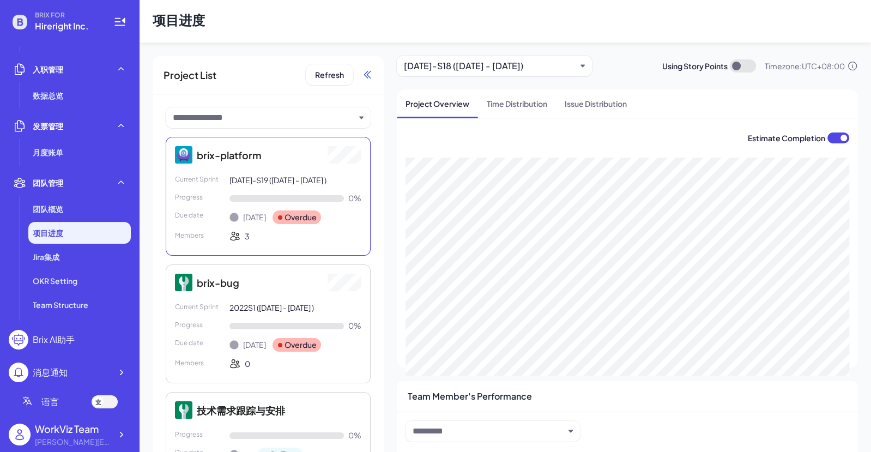
click at [363, 75] on icon at bounding box center [367, 74] width 11 height 11
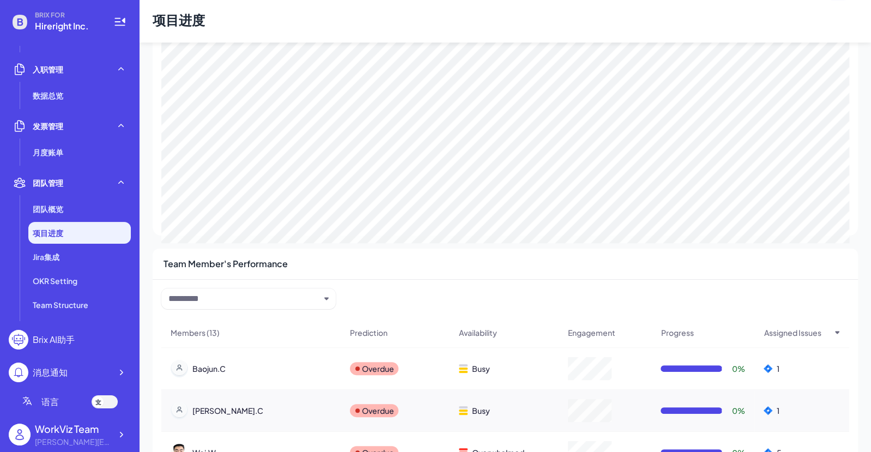
scroll to position [138, 0]
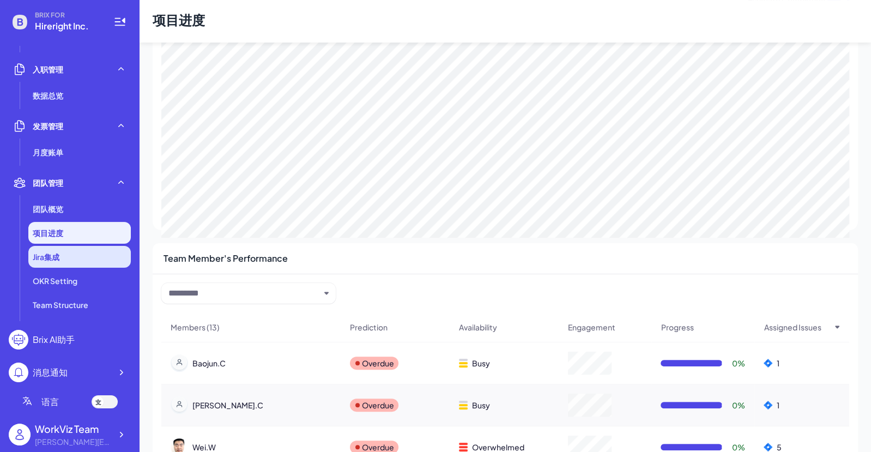
click at [94, 264] on li "Jira集成" at bounding box center [79, 257] width 102 height 22
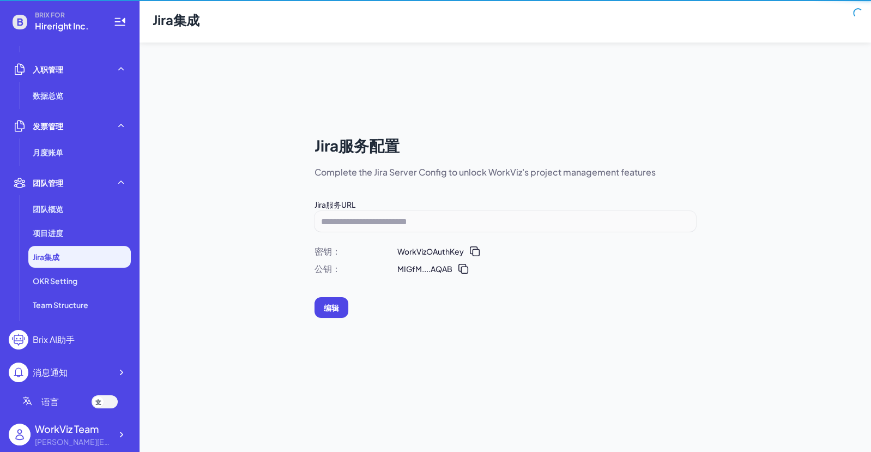
scroll to position [42, 0]
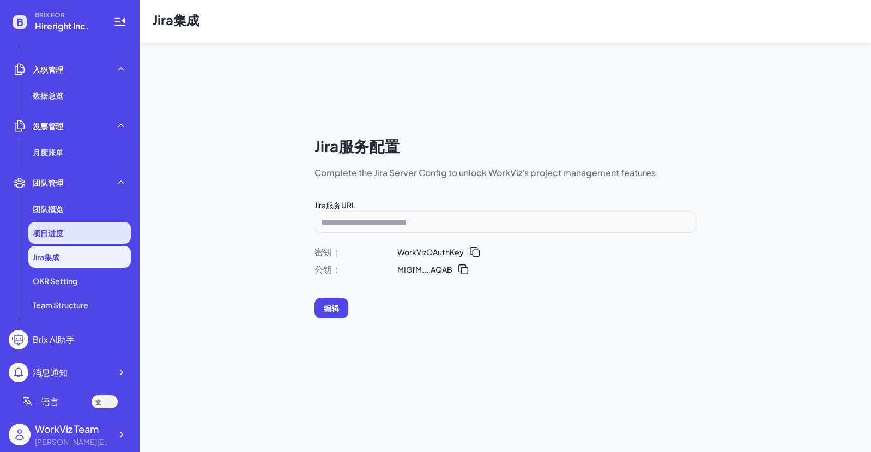
click at [87, 223] on li "项目进度" at bounding box center [79, 233] width 102 height 22
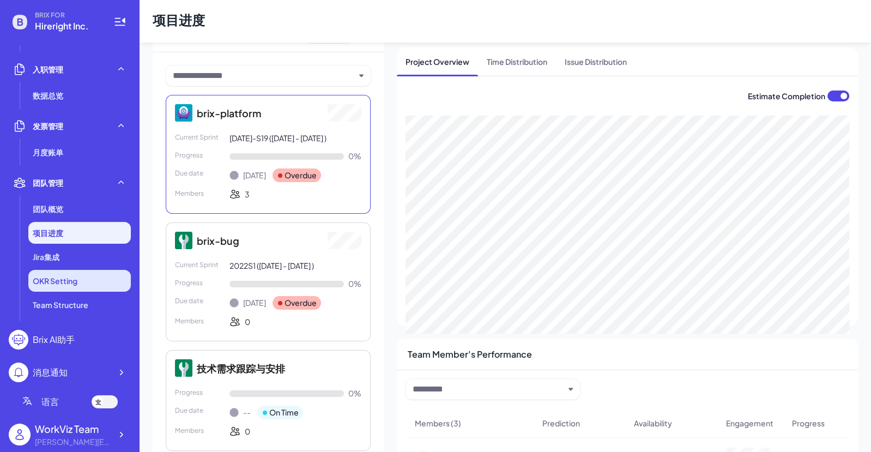
click at [88, 276] on li "OKR Setting" at bounding box center [79, 281] width 102 height 22
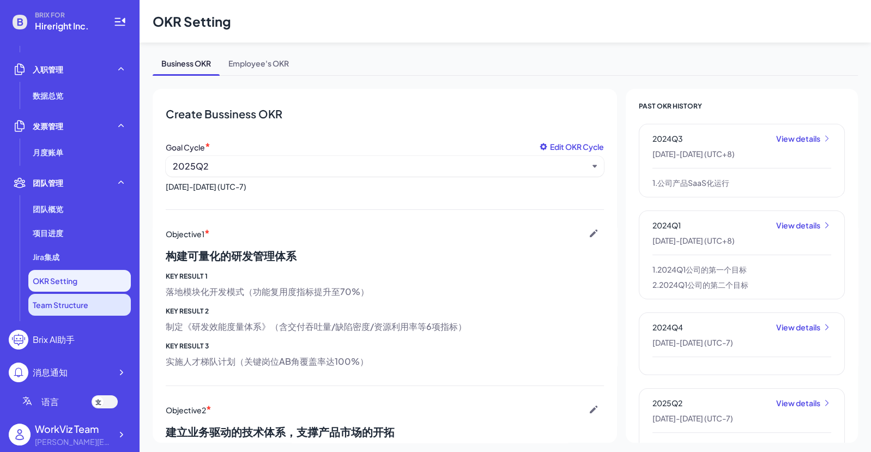
click at [77, 306] on span "Team Structure" at bounding box center [61, 304] width 56 height 11
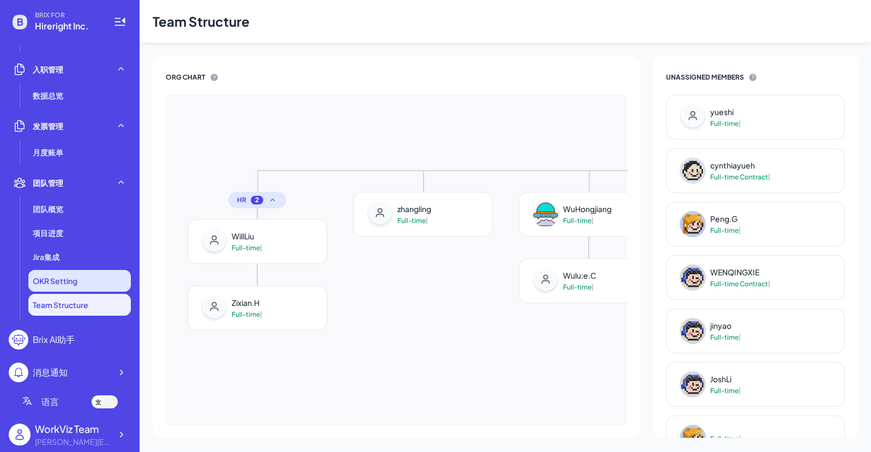
click at [92, 280] on li "OKR Setting" at bounding box center [79, 281] width 102 height 22
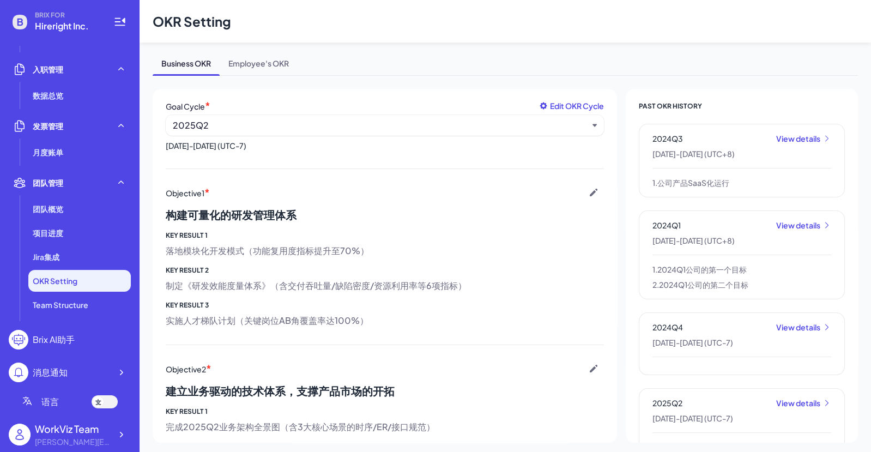
scroll to position [71, 0]
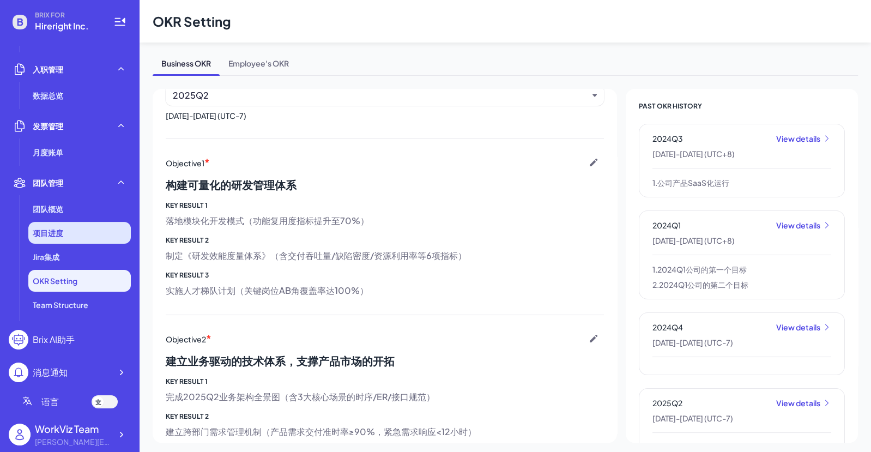
click at [62, 240] on li "项目进度" at bounding box center [79, 233] width 102 height 22
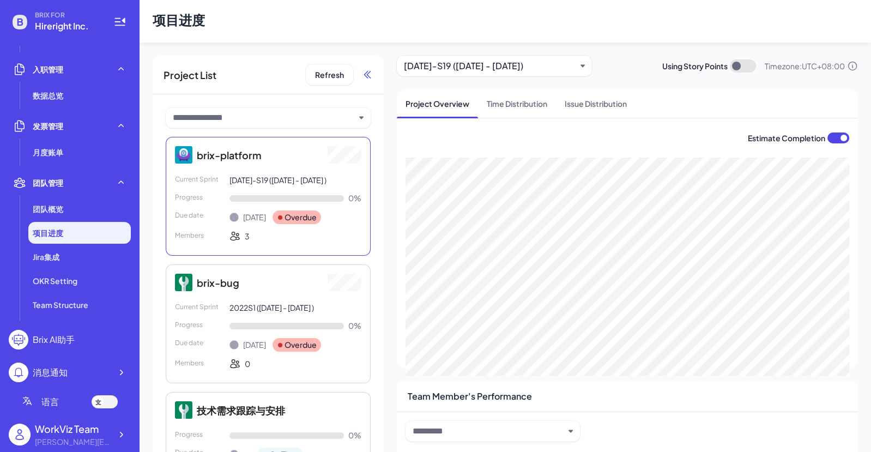
click at [363, 72] on icon at bounding box center [367, 74] width 11 height 11
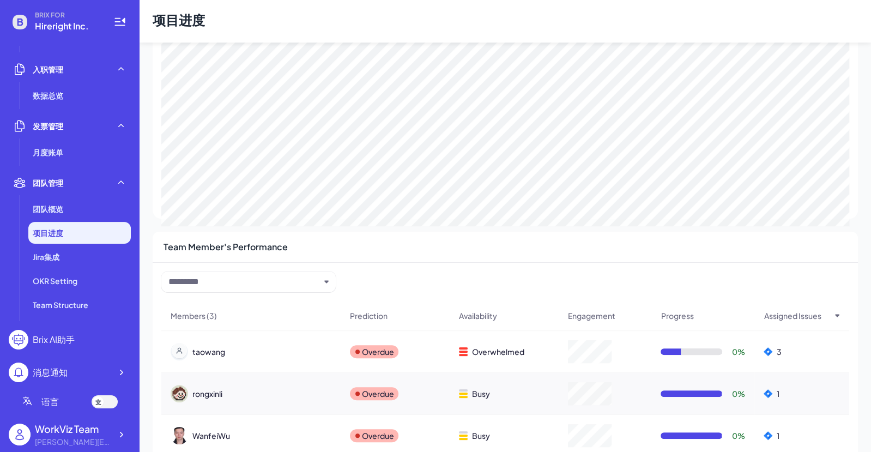
scroll to position [173, 0]
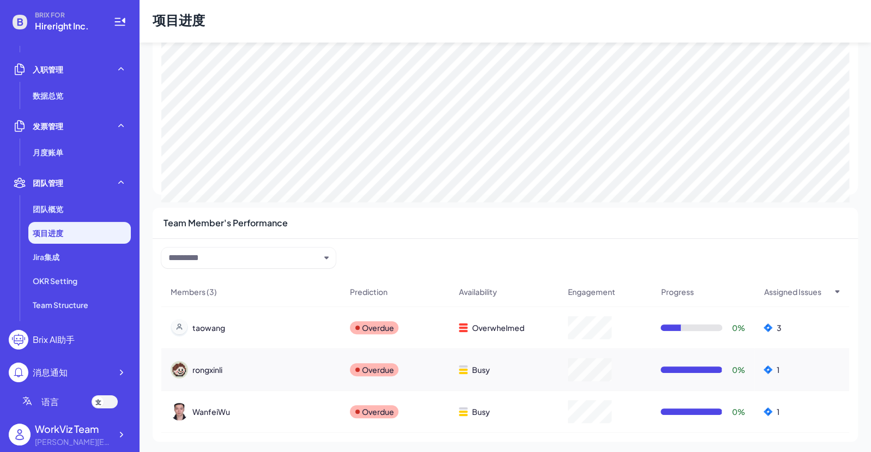
click at [643, 250] on div "Members (3) Prediction Availability Engagement Progress Assigned Issues taowang…" at bounding box center [505, 340] width 705 height 203
